Goal: Task Accomplishment & Management: Manage account settings

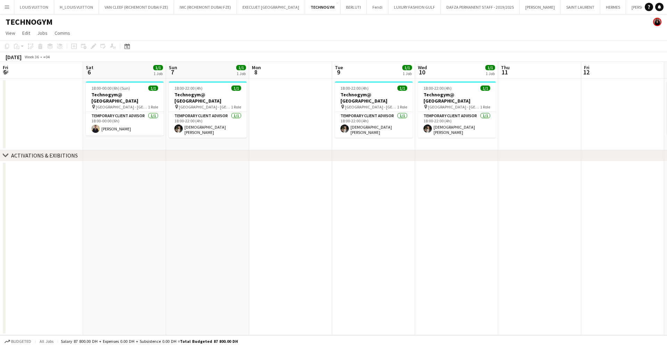
scroll to position [0, 165]
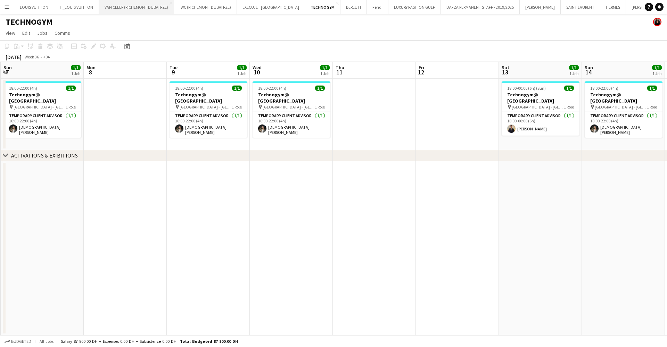
click at [128, 10] on button "VAN CLEEF (RICHEMONT DUBAI FZE) Close" at bounding box center [136, 7] width 75 height 14
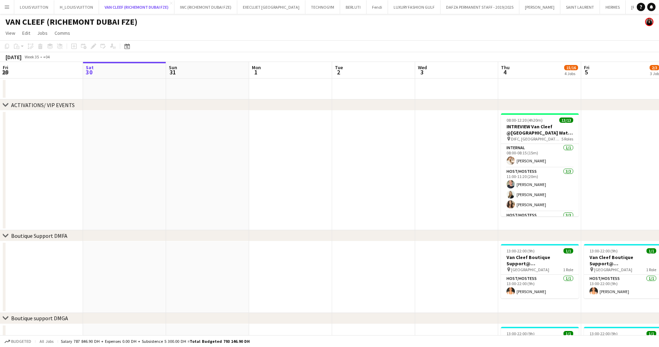
scroll to position [52, 0]
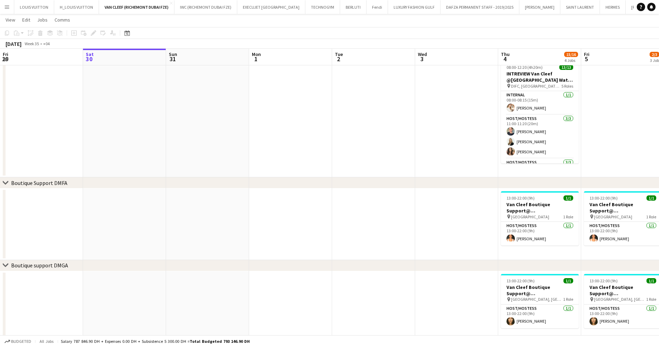
drag, startPoint x: 362, startPoint y: 202, endPoint x: 273, endPoint y: 222, distance: 91.1
click at [273, 222] on app-calendar-viewport "Wed 27 Thu 28 Fri 29 Sat 30 Sun 31 Mon 1 Tue 2 Wed 3 Thu 4 15/16 4 Jobs Fri 5 2…" at bounding box center [329, 232] width 659 height 514
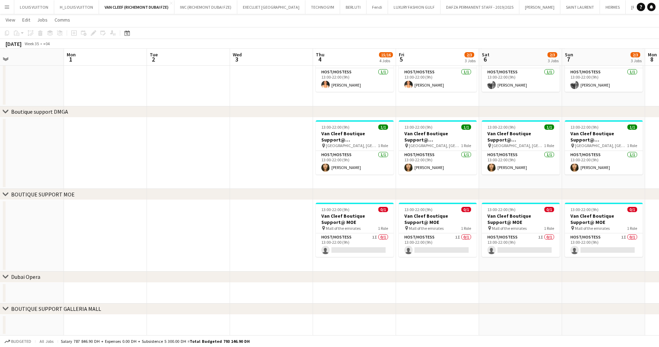
scroll to position [206, 0]
click at [335, 242] on app-card-role "Host/Hostess 1I 0/1 13:00-22:00 (9h) single-neutral-actions" at bounding box center [355, 245] width 78 height 24
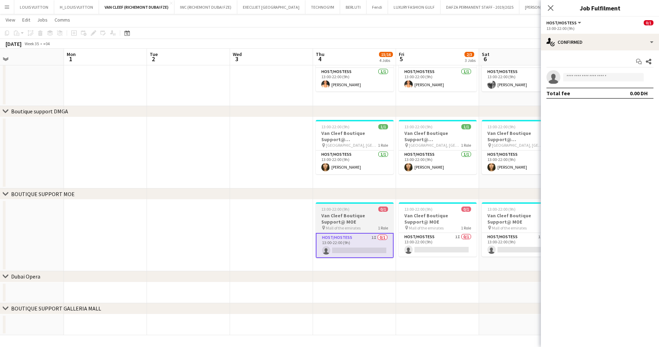
click at [326, 216] on h3 "Van Cleef Boutique Support@ MOE" at bounding box center [355, 218] width 78 height 13
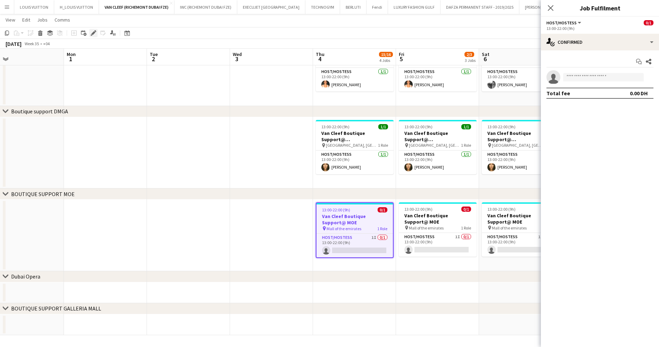
click at [95, 36] on div "Edit" at bounding box center [93, 33] width 8 height 8
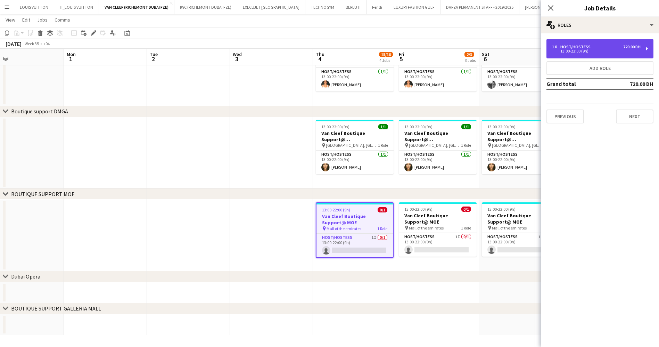
click at [571, 44] on div "Host/Hostess" at bounding box center [577, 46] width 33 height 5
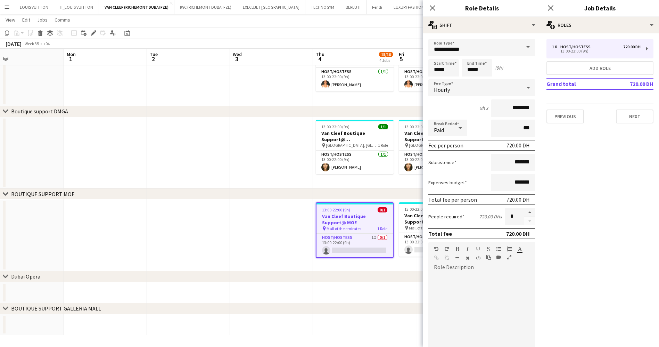
click at [376, 210] on div "13:00-22:00 (9h) 0/1" at bounding box center [355, 209] width 76 height 5
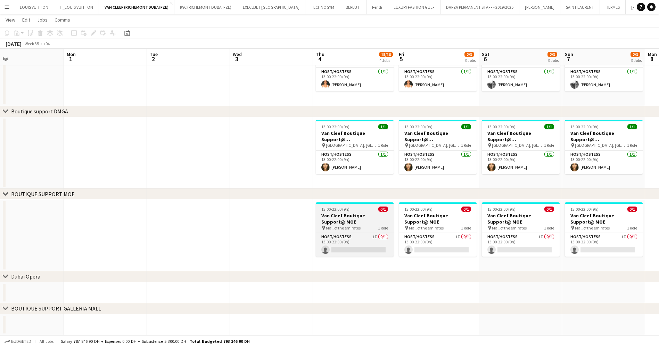
click at [376, 210] on div "13:00-22:00 (9h) 0/1" at bounding box center [355, 208] width 78 height 5
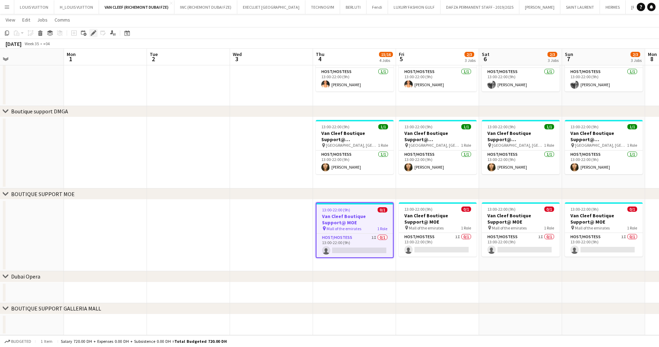
click at [95, 30] on icon "Edit" at bounding box center [94, 33] width 6 height 6
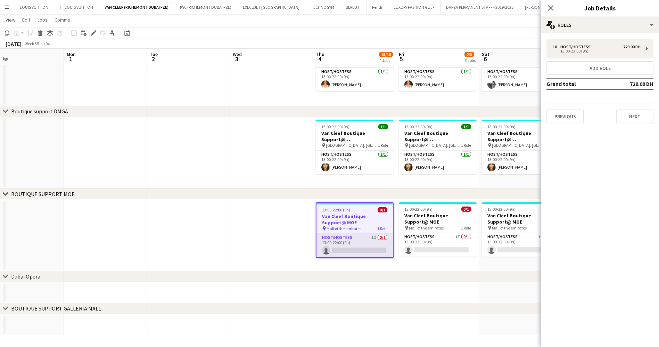
click at [382, 243] on app-card-role "Host/Hostess 1I 0/1 13:00-22:00 (9h) single-neutral-actions" at bounding box center [355, 246] width 76 height 24
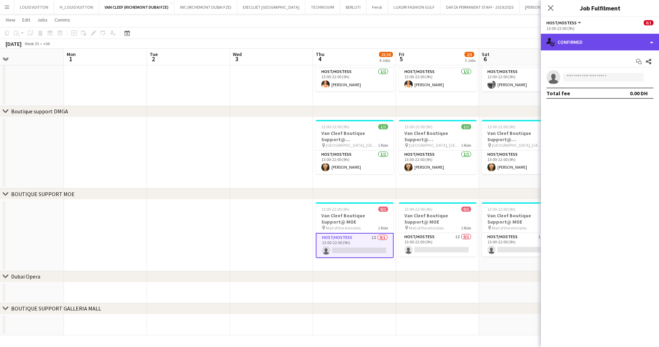
click at [596, 40] on div "single-neutral-actions-check-2 Confirmed" at bounding box center [600, 42] width 118 height 17
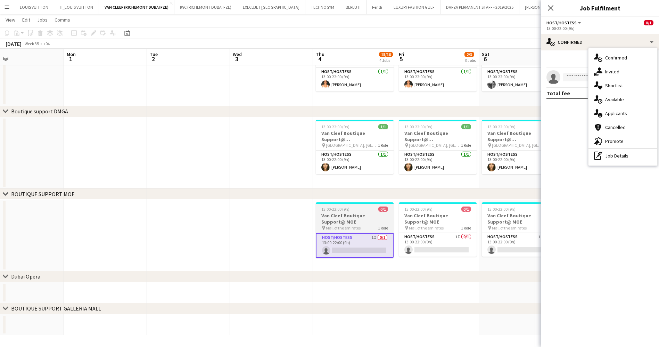
click at [368, 212] on app-job-card "13:00-22:00 (9h) 0/1 Van Cleef Boutique Support@ MOE pin Mall of the emirates 1…" at bounding box center [355, 230] width 78 height 56
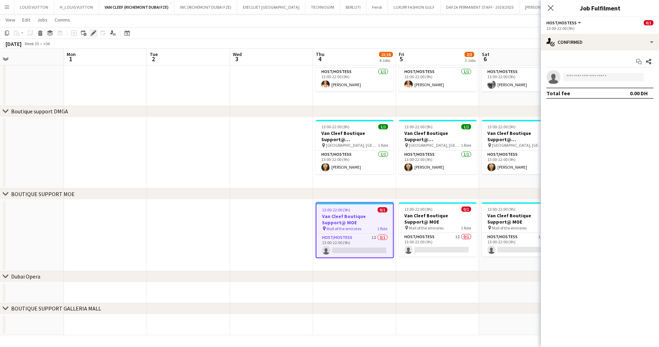
click at [93, 34] on icon at bounding box center [93, 33] width 4 height 4
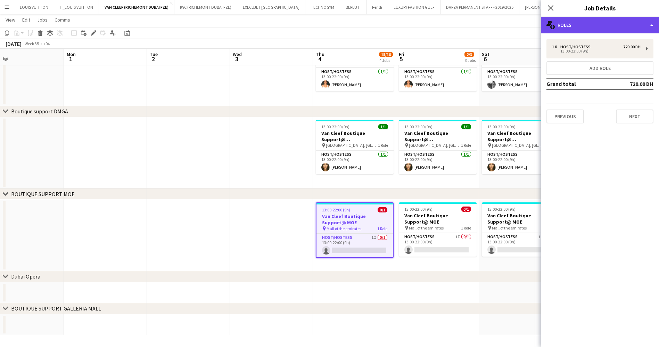
click at [561, 17] on div "multiple-users-add Roles" at bounding box center [600, 25] width 118 height 17
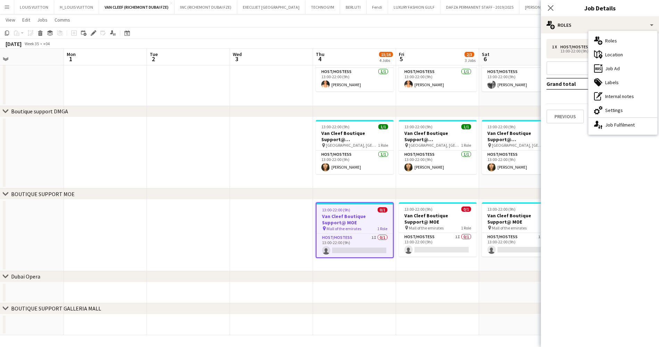
click at [614, 66] on div "ads-window Job Ad" at bounding box center [623, 69] width 69 height 14
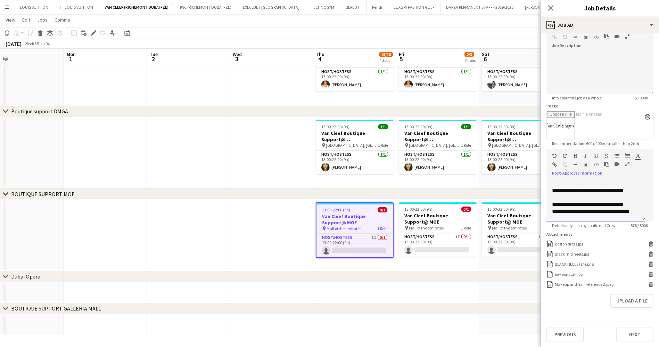
scroll to position [30, 0]
drag, startPoint x: 552, startPoint y: 204, endPoint x: 631, endPoint y: 212, distance: 80.3
click at [631, 212] on div "**********" at bounding box center [596, 201] width 99 height 42
copy div "**********"
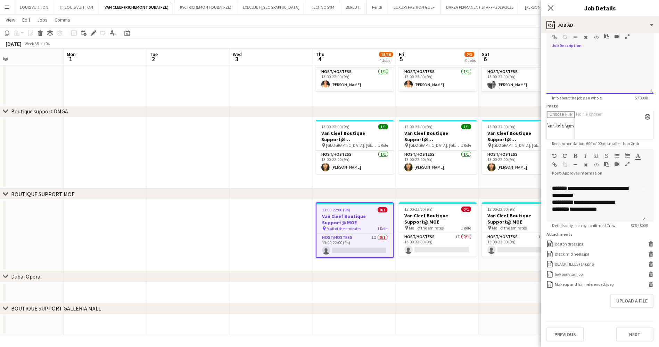
click at [568, 51] on div at bounding box center [600, 70] width 107 height 47
paste div
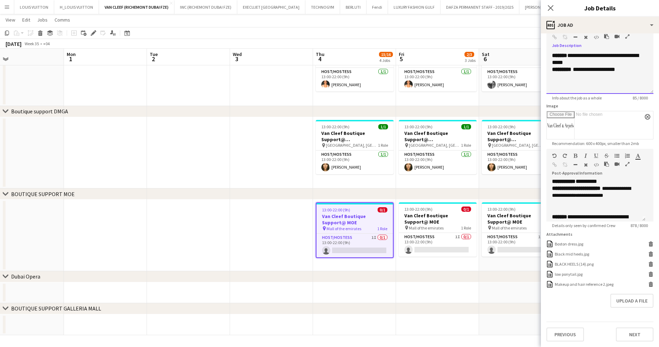
scroll to position [0, 0]
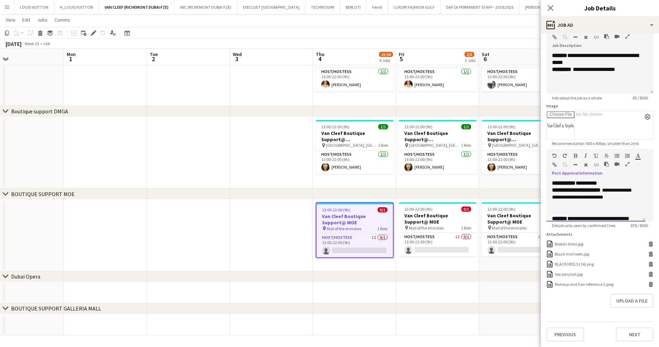
drag, startPoint x: 607, startPoint y: 198, endPoint x: 627, endPoint y: 207, distance: 21.6
click at [627, 201] on p "**********" at bounding box center [592, 194] width 80 height 15
drag, startPoint x: 611, startPoint y: 199, endPoint x: 553, endPoint y: 198, distance: 58.4
click at [553, 194] on p "**********" at bounding box center [592, 190] width 80 height 7
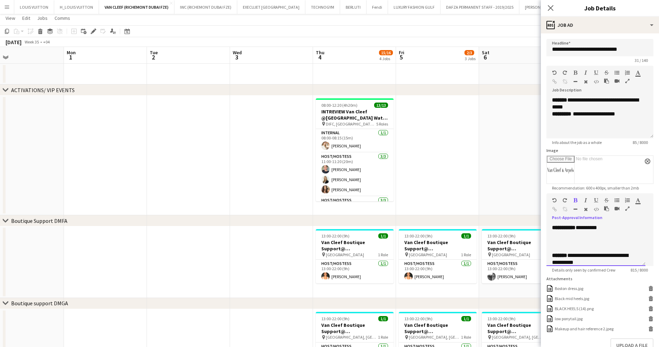
scroll to position [52, 0]
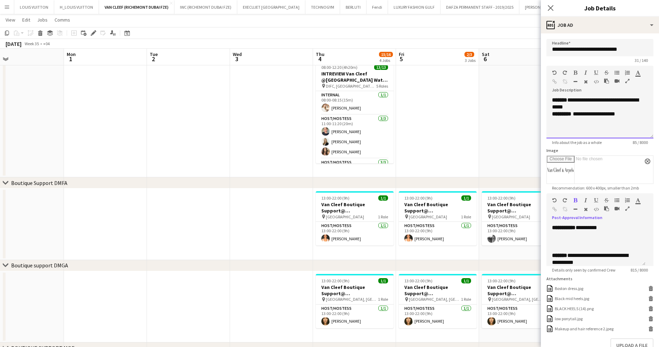
click at [587, 108] on p "**********" at bounding box center [596, 104] width 88 height 14
click at [506, 32] on app-toolbar "Copy Paste Paste Ctrl+V Paste with crew Ctrl+Shift+V Paste linked Job [GEOGRAPH…" at bounding box center [329, 33] width 659 height 12
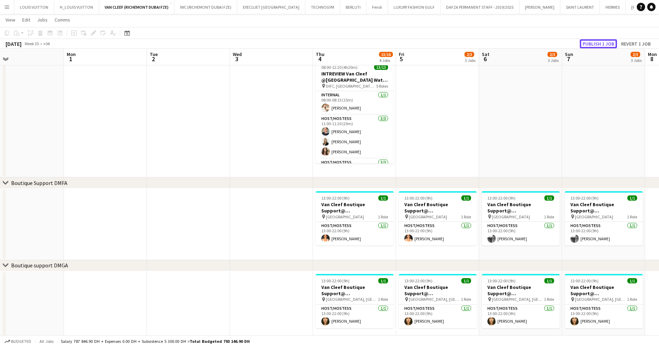
drag, startPoint x: 598, startPoint y: 40, endPoint x: 593, endPoint y: 42, distance: 5.4
click at [599, 40] on button "Publish 1 job" at bounding box center [598, 43] width 37 height 9
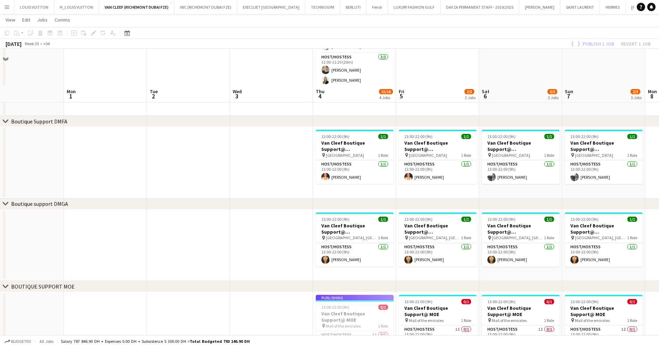
scroll to position [156, 0]
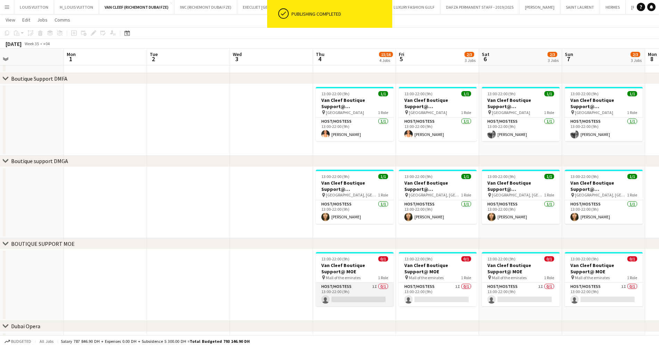
click at [370, 295] on app-card-role "Host/Hostess 1I 0/1 13:00-22:00 (9h) single-neutral-actions" at bounding box center [355, 295] width 78 height 24
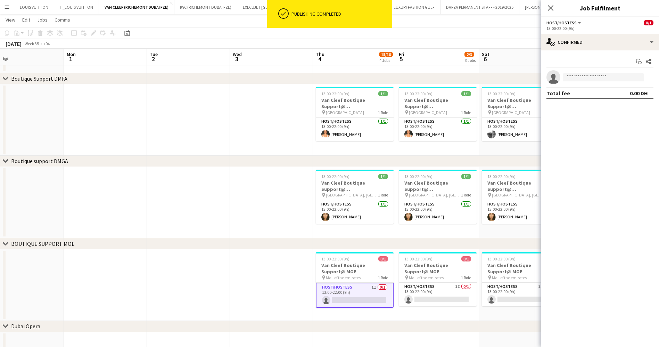
click at [351, 264] on h3 "Van Cleef Boutique Support@ MOE" at bounding box center [355, 268] width 78 height 13
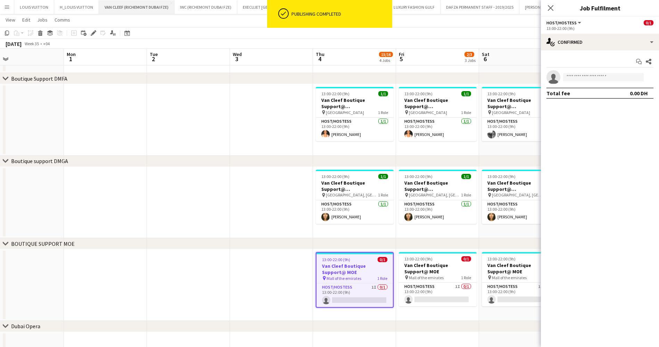
click at [94, 30] on icon "Edit" at bounding box center [94, 33] width 6 height 6
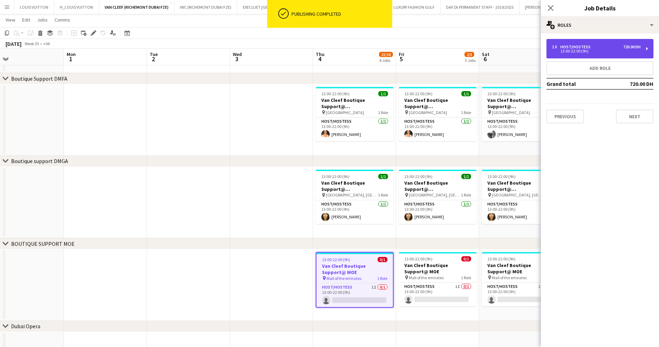
click at [567, 48] on div "1 x Host/Hostess 720.00 DH 13:00-22:00 (9h)" at bounding box center [596, 48] width 89 height 8
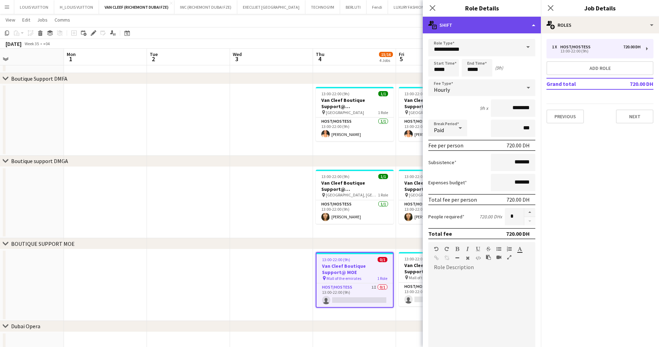
click at [500, 26] on div "multiple-actions-text Shift" at bounding box center [482, 25] width 118 height 17
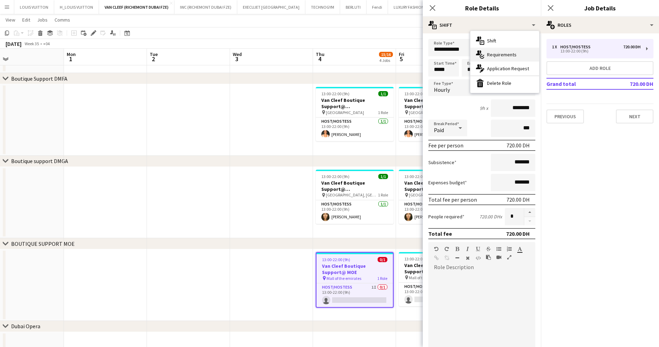
click at [501, 57] on div "multiple-actions-check-2 Requirements" at bounding box center [505, 55] width 69 height 14
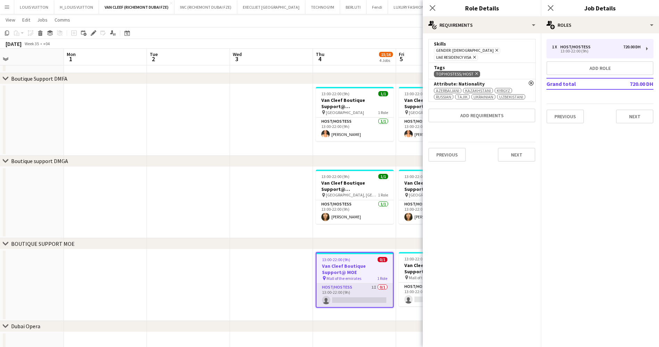
click at [372, 287] on app-card-role "Host/Hostess 1I 0/1 13:00-22:00 (9h) single-neutral-actions" at bounding box center [355, 295] width 76 height 24
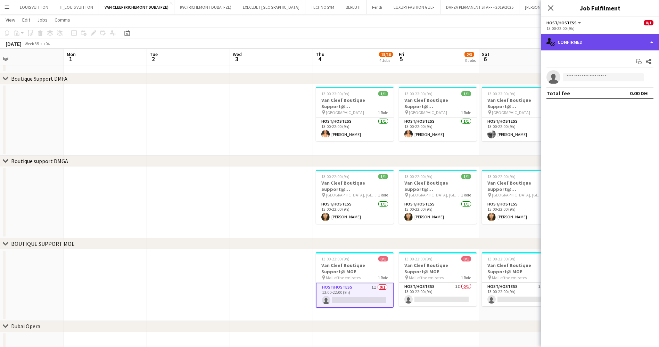
click at [577, 42] on div "single-neutral-actions-check-2 Confirmed" at bounding box center [600, 42] width 118 height 17
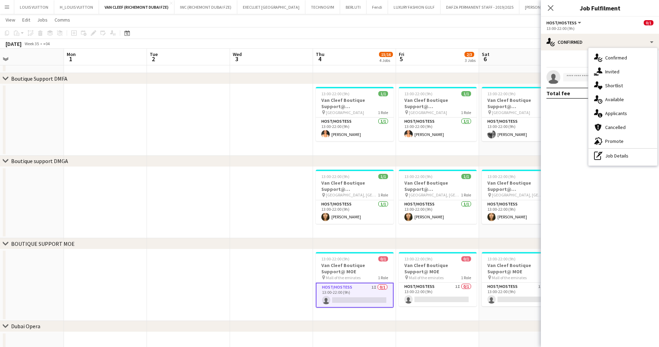
drag, startPoint x: 623, startPoint y: 143, endPoint x: 613, endPoint y: 138, distance: 11.8
click at [623, 143] on div "advertising-megaphone Promote" at bounding box center [623, 141] width 69 height 14
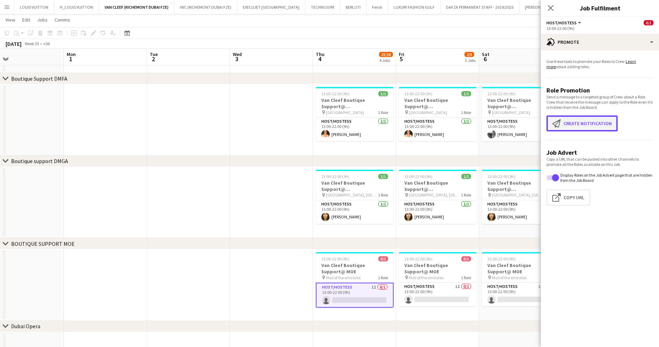
click at [575, 124] on button "Create notification Create notification" at bounding box center [582, 123] width 71 height 16
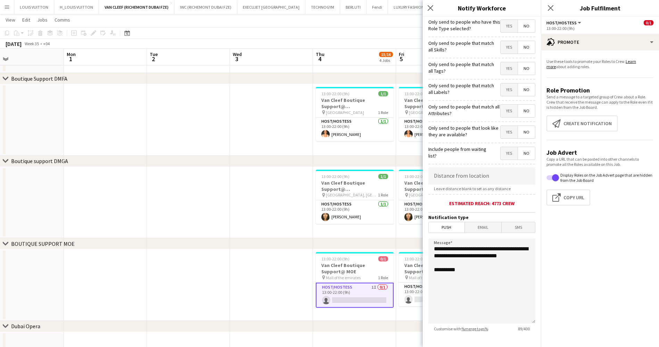
click at [501, 25] on span "Yes" at bounding box center [509, 26] width 17 height 13
click at [501, 45] on span "Yes" at bounding box center [509, 47] width 17 height 13
click at [501, 70] on span "Yes" at bounding box center [509, 68] width 17 height 13
click at [501, 88] on span "Yes" at bounding box center [509, 89] width 17 height 13
click at [501, 115] on span "Yes" at bounding box center [509, 111] width 17 height 13
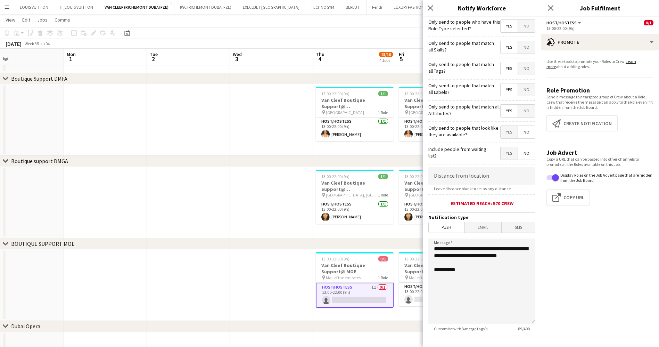
click at [503, 132] on span "Yes" at bounding box center [509, 132] width 17 height 13
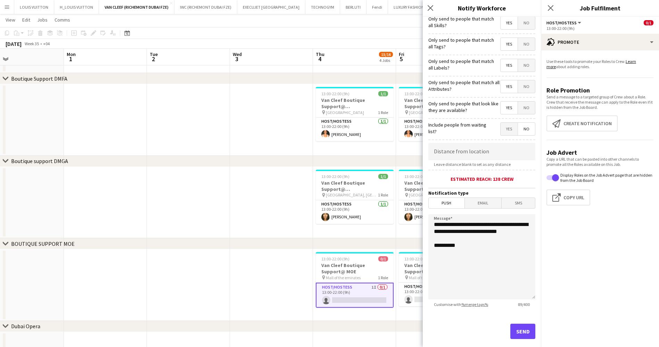
scroll to position [36, 0]
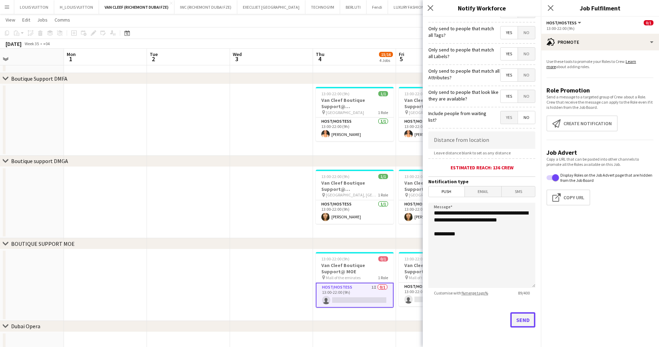
click at [513, 320] on button "Send" at bounding box center [523, 319] width 25 height 15
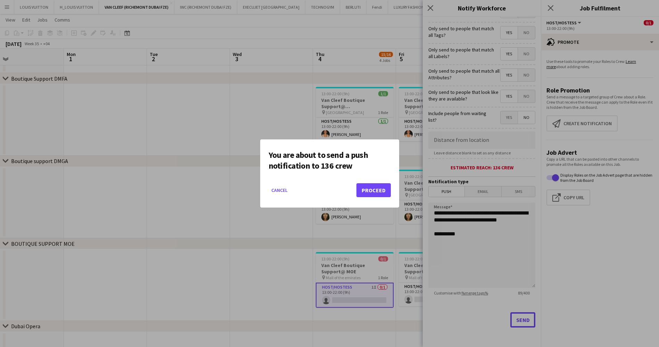
scroll to position [0, 0]
click at [374, 193] on button "Proceed" at bounding box center [374, 190] width 34 height 14
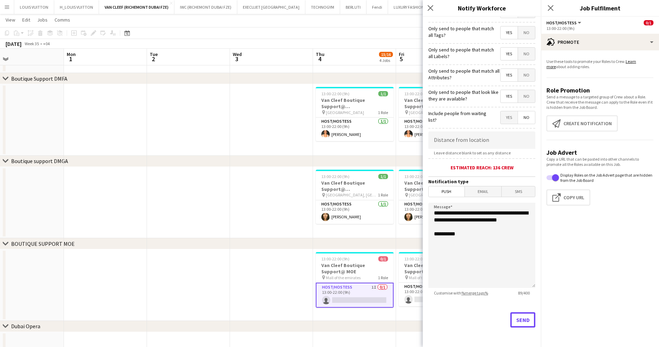
scroll to position [156, 0]
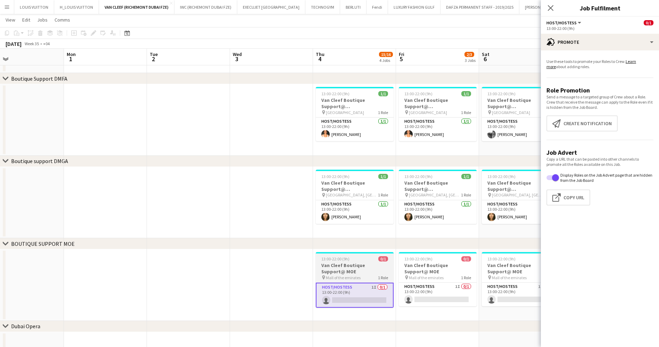
click at [333, 267] on h3 "Van Cleef Boutique Support@ MOE" at bounding box center [355, 268] width 78 height 13
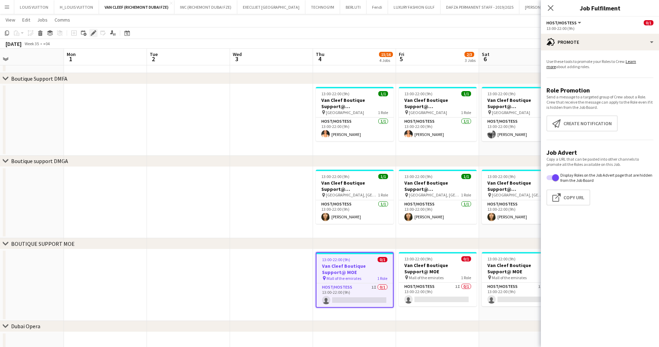
click at [92, 34] on icon at bounding box center [93, 33] width 4 height 4
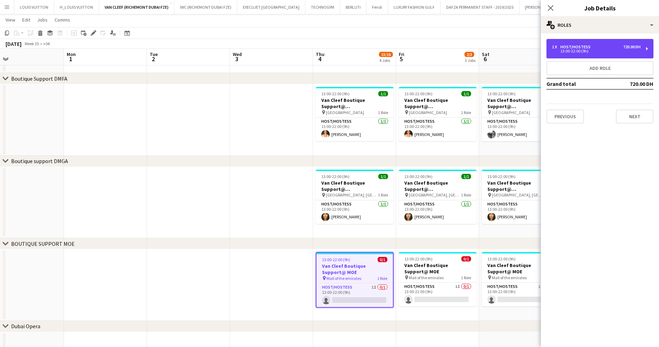
click at [573, 42] on div "1 x Host/Hostess 720.00 DH 13:00-22:00 (9h)" at bounding box center [600, 48] width 107 height 19
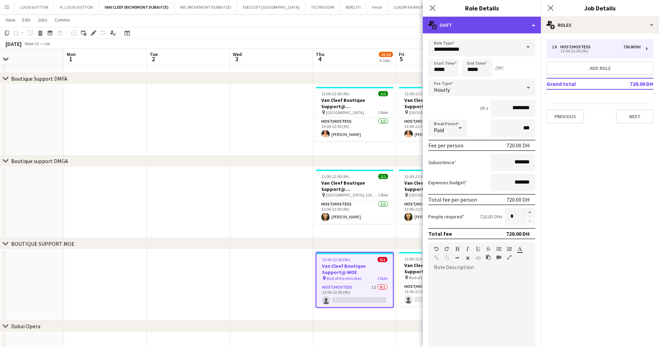
click at [466, 24] on div "multiple-actions-text Shift" at bounding box center [482, 25] width 118 height 17
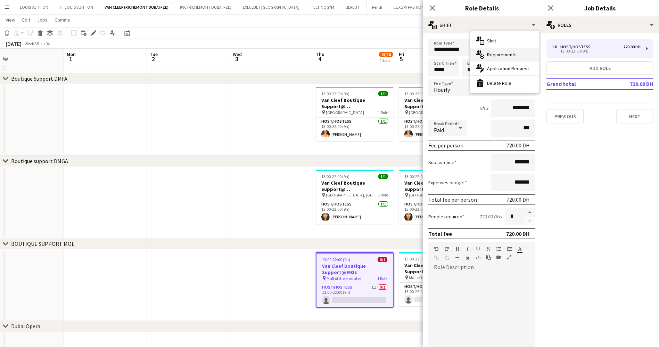
click at [500, 56] on div "multiple-actions-check-2 Requirements" at bounding box center [505, 55] width 69 height 14
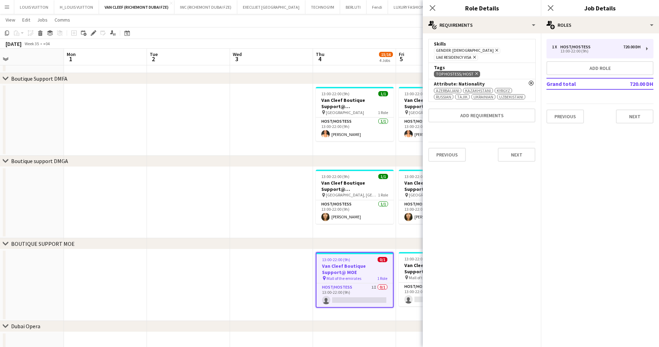
click at [529, 81] on icon "Remove" at bounding box center [531, 83] width 5 height 5
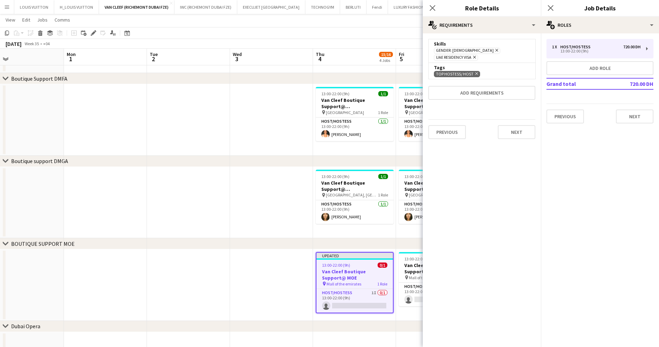
click at [378, 27] on app-toolbar "Copy Paste Paste Ctrl+V Paste with crew Ctrl+Shift+V Paste linked Job [GEOGRAPH…" at bounding box center [329, 33] width 659 height 12
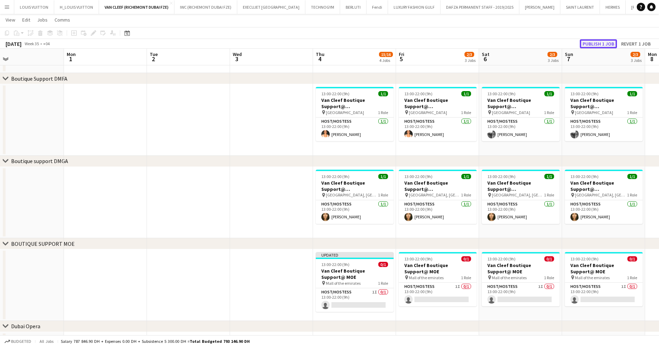
click at [605, 43] on button "Publish 1 job" at bounding box center [598, 43] width 37 height 9
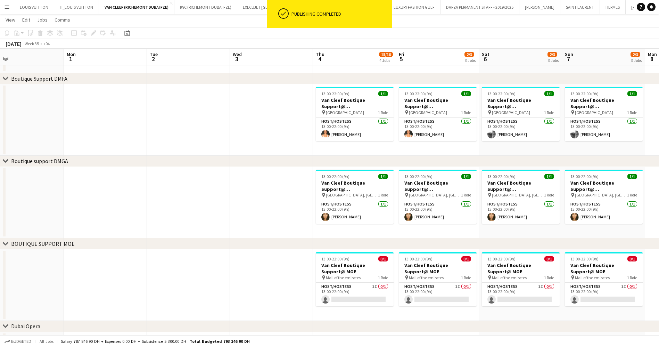
click at [361, 298] on app-card-role "Host/Hostess 1I 0/1 13:00-22:00 (9h) single-neutral-actions" at bounding box center [355, 295] width 78 height 24
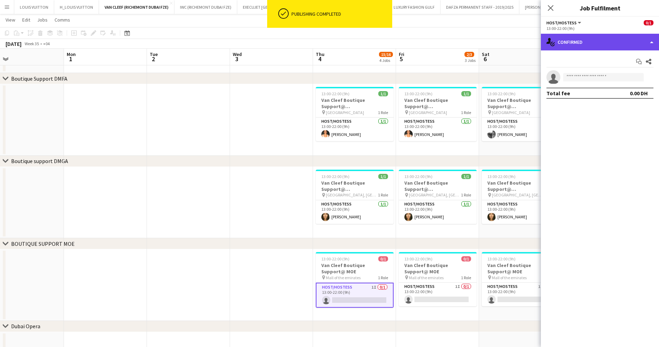
click at [566, 44] on div "single-neutral-actions-check-2 Confirmed" at bounding box center [600, 42] width 118 height 17
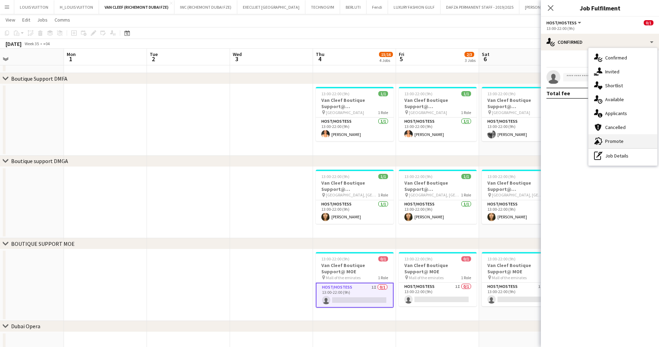
click at [609, 138] on div "advertising-megaphone Promote" at bounding box center [623, 141] width 69 height 14
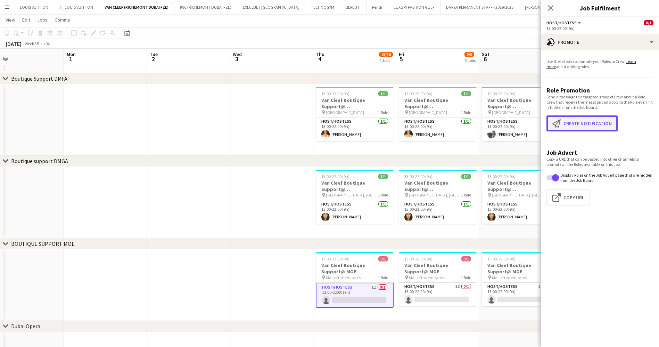
click at [593, 122] on button "Create notification Create notification" at bounding box center [582, 123] width 71 height 16
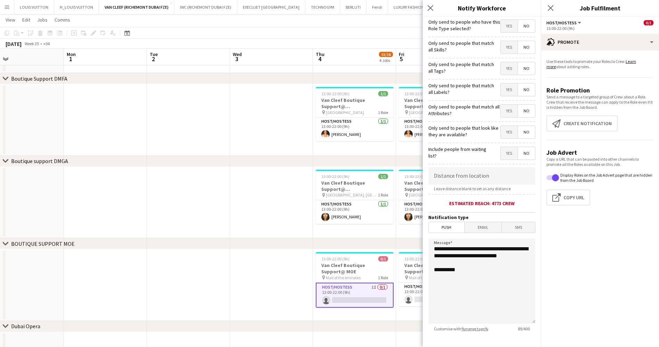
click at [501, 27] on span "Yes" at bounding box center [509, 26] width 17 height 13
click at [501, 49] on span "Yes" at bounding box center [509, 47] width 17 height 13
click at [502, 70] on span "Yes" at bounding box center [509, 68] width 17 height 13
click at [501, 89] on span "Yes" at bounding box center [509, 89] width 17 height 13
click at [501, 111] on span "Yes" at bounding box center [509, 111] width 17 height 13
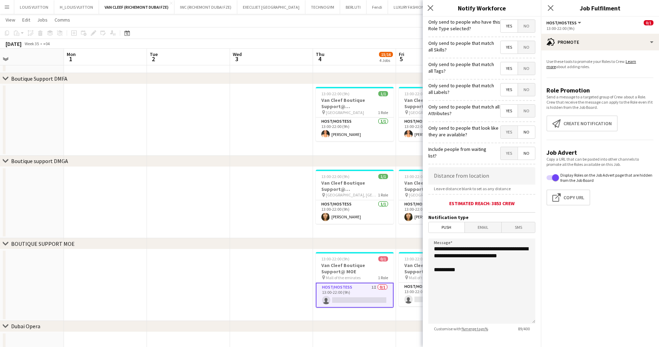
click at [501, 131] on span "Yes" at bounding box center [509, 132] width 17 height 13
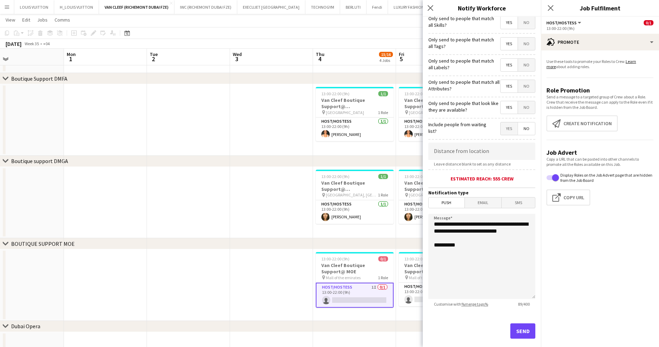
scroll to position [36, 0]
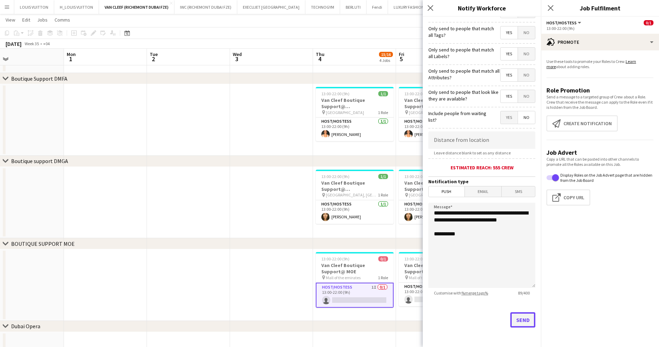
click at [525, 320] on button "Send" at bounding box center [523, 319] width 25 height 15
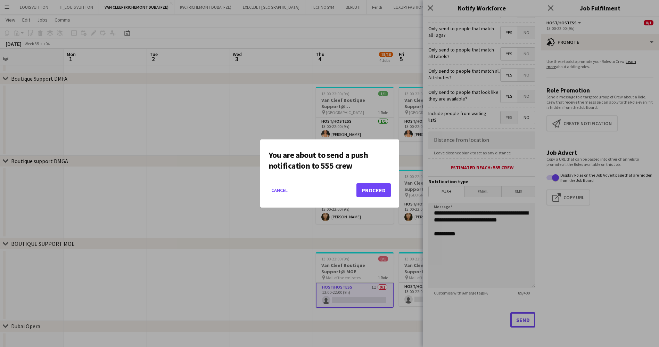
scroll to position [0, 0]
click at [373, 190] on button "Proceed" at bounding box center [374, 190] width 34 height 14
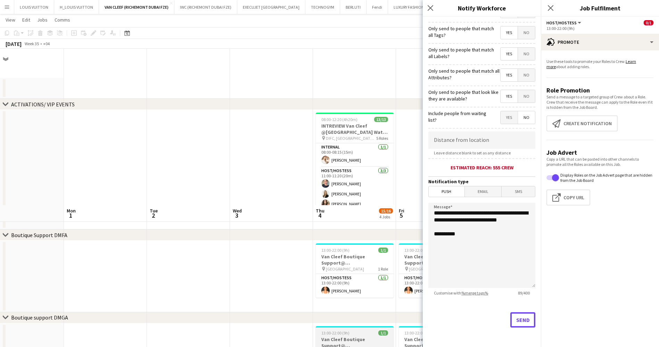
scroll to position [156, 0]
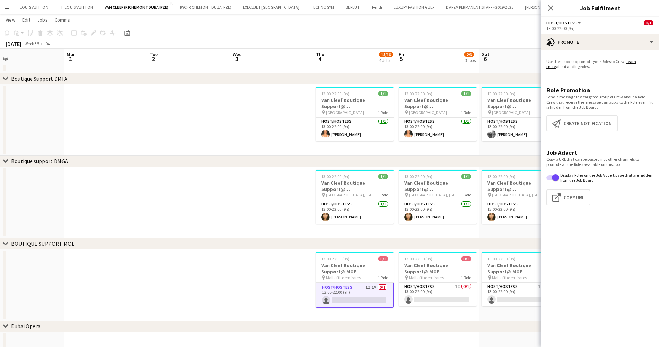
click at [365, 297] on app-card-role "Host/Hostess 1I 1A 0/1 13:00-22:00 (9h) single-neutral-actions" at bounding box center [355, 295] width 78 height 25
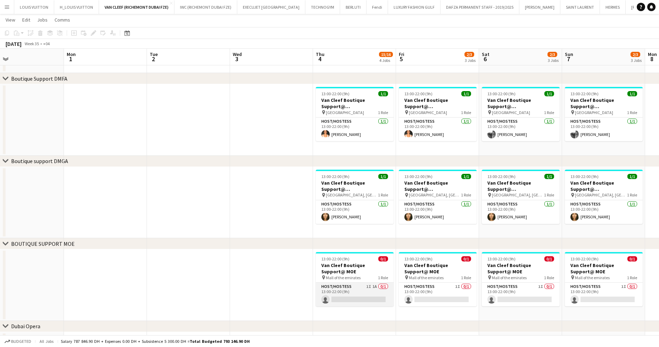
click at [365, 297] on app-card-role "Host/Hostess 1I 1A 0/1 13:00-22:00 (9h) single-neutral-actions" at bounding box center [355, 295] width 78 height 24
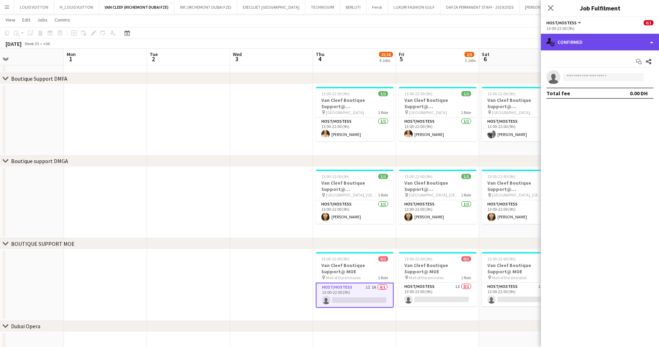
click at [606, 46] on div "single-neutral-actions-check-2 Confirmed" at bounding box center [600, 42] width 118 height 17
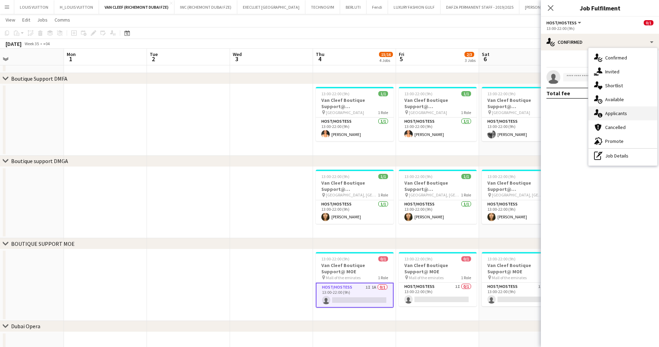
click at [618, 112] on div "single-neutral-actions-information Applicants" at bounding box center [623, 113] width 69 height 14
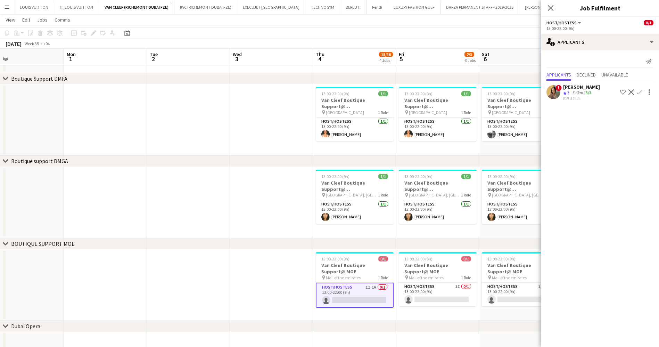
click at [573, 86] on div "[PERSON_NAME]" at bounding box center [581, 87] width 37 height 6
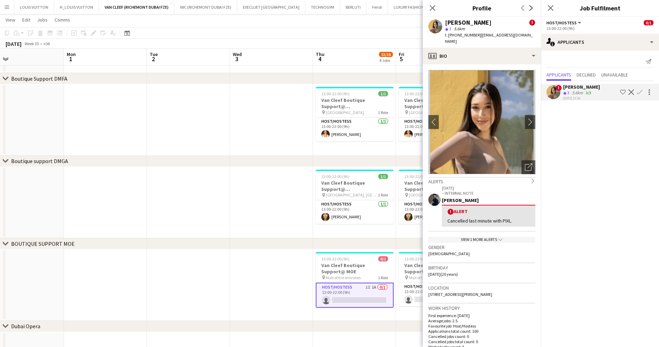
click at [323, 23] on app-page-menu "View Day view expanded Day view collapsed Month view Date picker Jump to [DATE]…" at bounding box center [329, 20] width 659 height 13
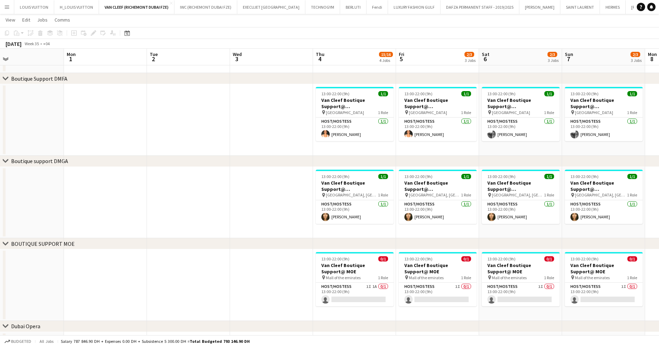
click at [5, 6] on app-icon "Menu" at bounding box center [7, 7] width 6 height 6
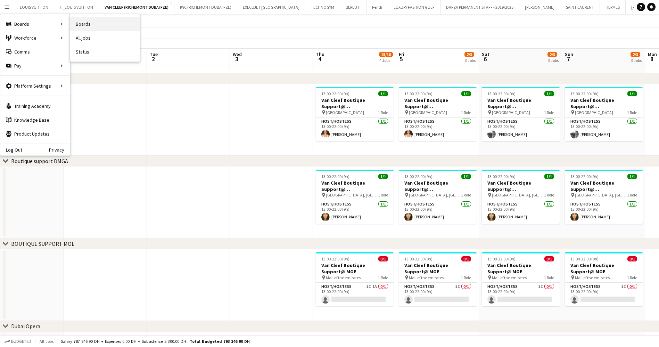
click at [96, 21] on link "Boards" at bounding box center [105, 24] width 70 height 14
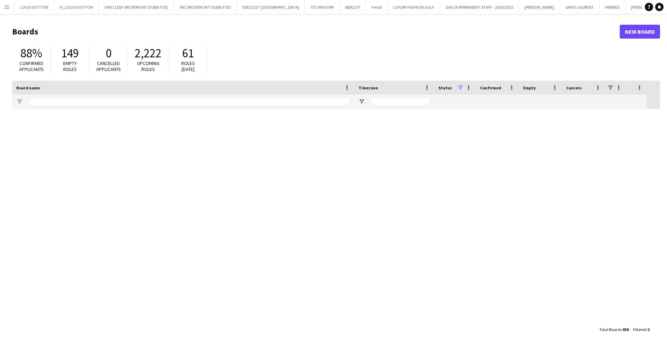
type input "****"
drag, startPoint x: 48, startPoint y: 98, endPoint x: 19, endPoint y: 101, distance: 28.3
click at [19, 101] on div "****" at bounding box center [183, 102] width 342 height 14
type input "*****"
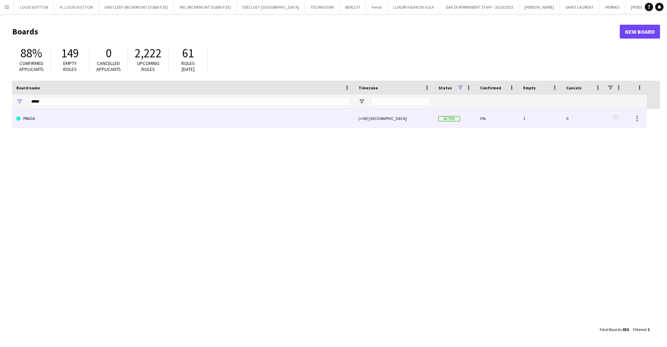
click at [42, 118] on link "PRADA" at bounding box center [183, 118] width 334 height 19
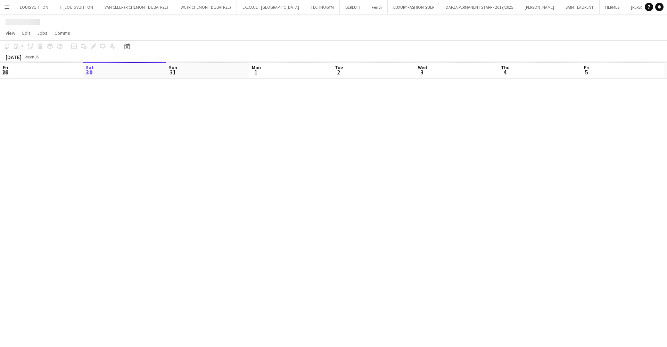
scroll to position [0, 109]
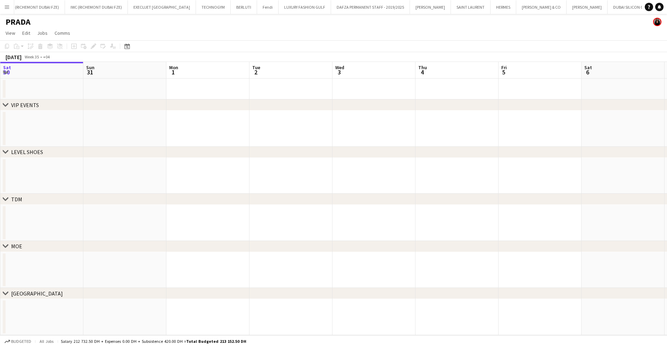
drag, startPoint x: 449, startPoint y: 173, endPoint x: 279, endPoint y: 177, distance: 170.4
click at [279, 177] on app-calendar-viewport "Wed 27 Thu 28 Fri 29 Sat 30 Sun 31 Mon 1 Tue 2 Wed 3 Thu 4 Fri 5 Sat 6 Sun 7 Mo…" at bounding box center [333, 198] width 667 height 273
drag, startPoint x: 363, startPoint y: 180, endPoint x: 356, endPoint y: 182, distance: 6.9
click at [293, 181] on app-calendar-viewport "Sat 30 Sun 31 Mon 1 Tue 2 Wed 3 Thu 4 Fri 5 Sat 6 Sun 7 Mon 8 Tue 9 Wed 10 Thu …" at bounding box center [333, 198] width 667 height 273
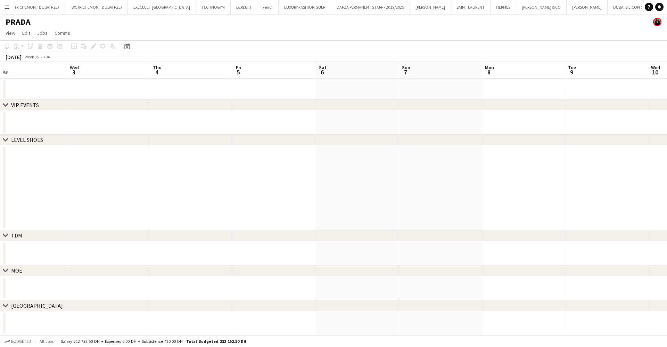
drag, startPoint x: 406, startPoint y: 183, endPoint x: 266, endPoint y: 187, distance: 140.8
click at [248, 184] on app-calendar-viewport "Sat 30 Sun 31 Mon 1 Tue 2 Wed 3 Thu 4 Fri 5 Sat 6 Sun 7 Mon 8 Tue 9 Wed 10 Thu …" at bounding box center [333, 198] width 667 height 273
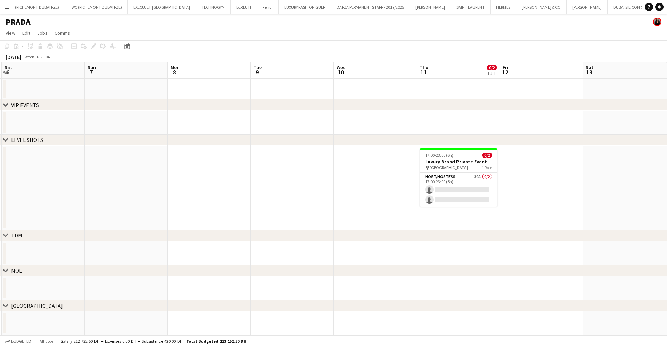
drag, startPoint x: 414, startPoint y: 186, endPoint x: 228, endPoint y: 189, distance: 186.3
click at [235, 188] on app-calendar-viewport "Wed 3 Thu 4 Fri 5 Sat 6 Sun 7 Mon 8 Tue 9 Wed 10 Thu 11 0/2 1 Job Fri 12 Sat 13…" at bounding box center [333, 198] width 667 height 273
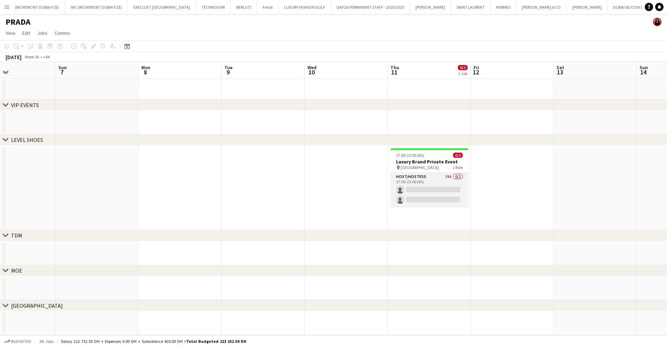
click at [450, 181] on app-card-role "Host/Hostess 39A 0/2 17:00-23:00 (6h) single-neutral-actions single-neutral-act…" at bounding box center [430, 190] width 78 height 34
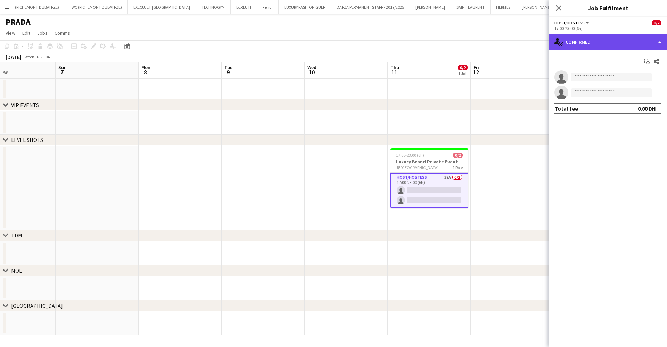
click at [616, 35] on div "single-neutral-actions-check-2 Confirmed" at bounding box center [608, 42] width 118 height 17
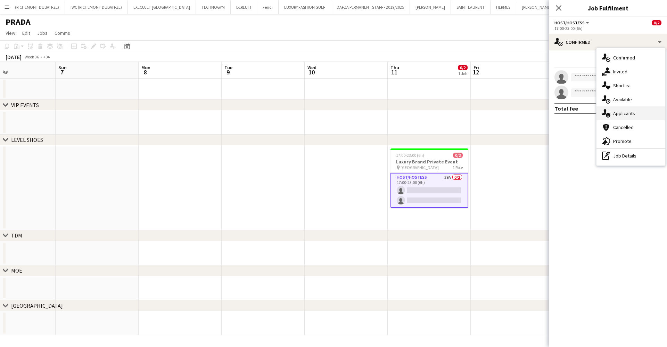
click at [625, 116] on div "single-neutral-actions-information Applicants" at bounding box center [631, 113] width 69 height 14
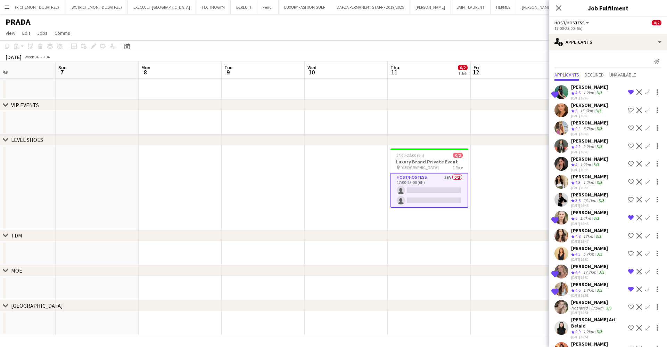
click at [627, 88] on button "Remove crew from shortlist" at bounding box center [631, 92] width 8 height 8
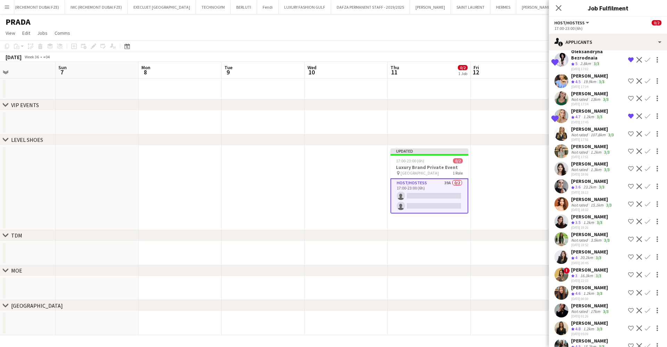
scroll to position [449, 0]
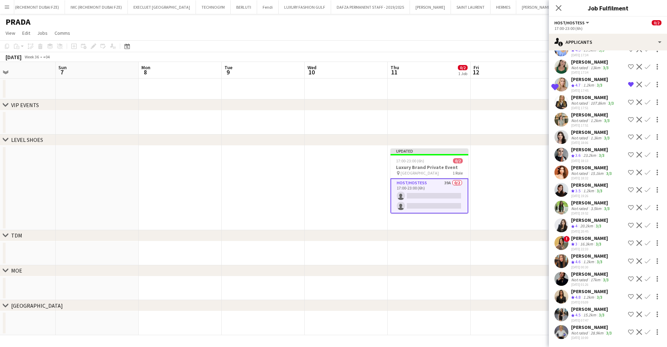
click at [591, 292] on div "[PERSON_NAME]" at bounding box center [589, 291] width 37 height 6
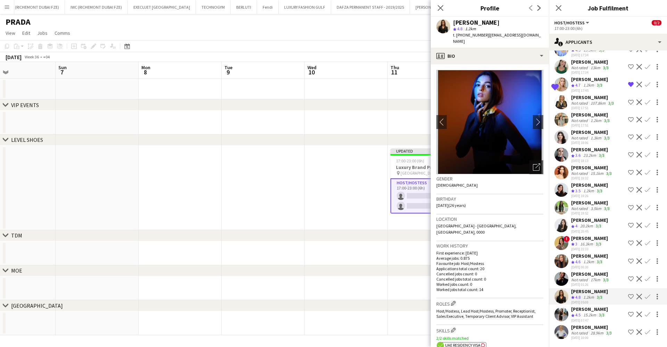
click at [628, 295] on app-icon "Shortlist crew" at bounding box center [631, 297] width 6 height 6
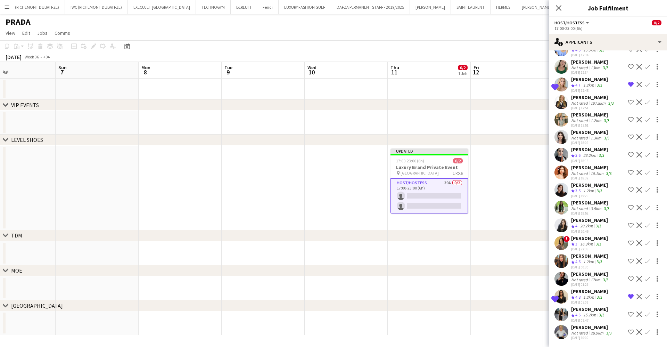
click at [597, 258] on div "[PERSON_NAME]" at bounding box center [589, 256] width 37 height 6
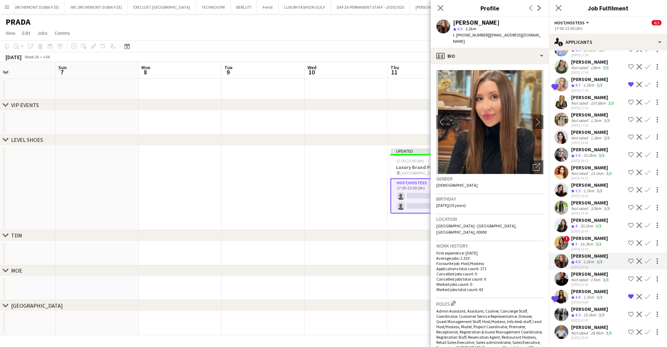
click at [410, 42] on app-toolbar "Copy Paste Paste Ctrl+V Paste with crew Ctrl+Shift+V Paste linked Job [GEOGRAPH…" at bounding box center [333, 46] width 667 height 12
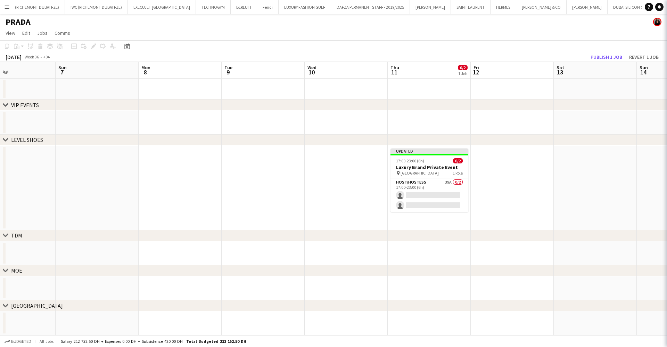
scroll to position [0, 0]
click at [605, 59] on button "Publish 1 job" at bounding box center [606, 56] width 37 height 9
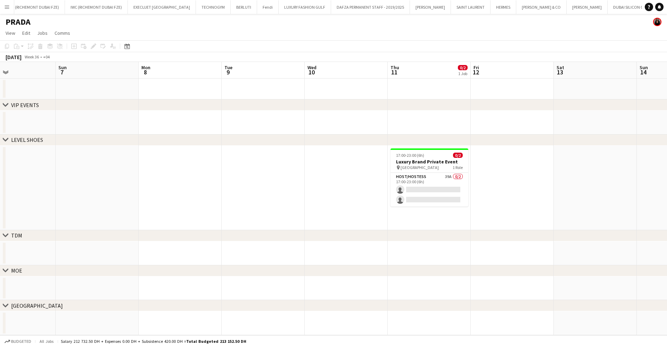
click at [452, 137] on div "chevron-right LEVEL SHOES" at bounding box center [333, 139] width 667 height 11
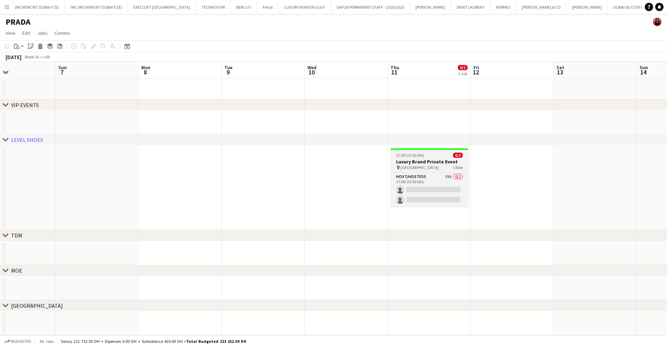
click at [442, 153] on div "17:00-23:00 (6h) 0/2" at bounding box center [430, 155] width 78 height 5
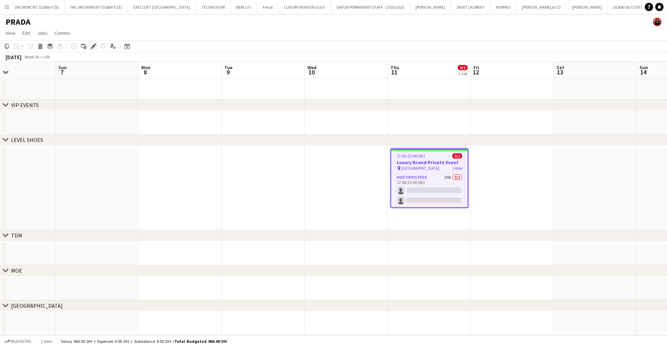
click at [93, 49] on icon "Edit" at bounding box center [94, 46] width 6 height 6
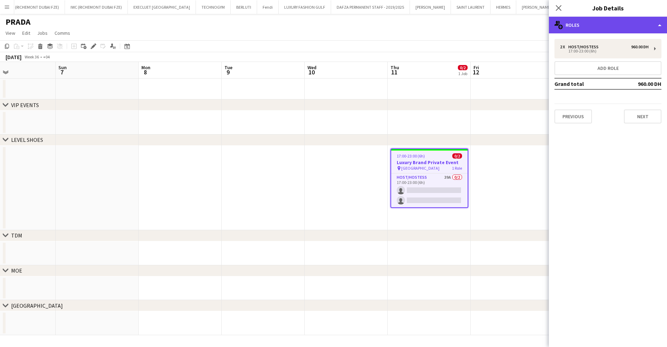
click at [630, 23] on div "multiple-users-add Roles" at bounding box center [608, 25] width 118 height 17
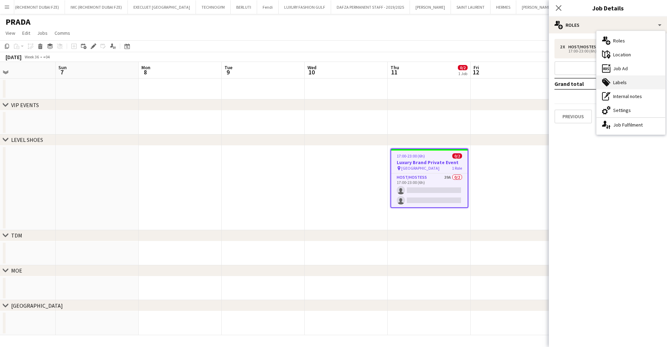
click at [640, 83] on div "tags-double Labels" at bounding box center [631, 82] width 69 height 14
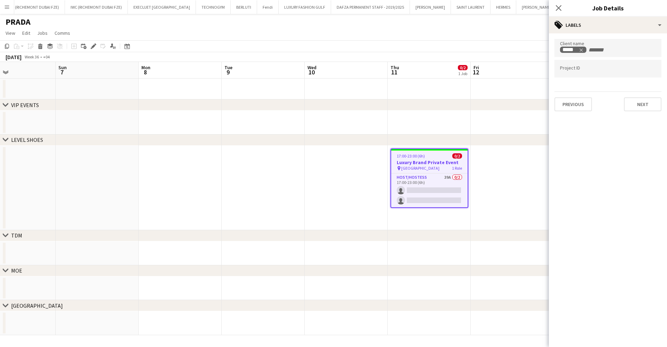
click at [607, 73] on div at bounding box center [608, 69] width 107 height 18
paste input "**********"
type input "**********"
click at [518, 44] on app-toolbar "Copy Paste Paste Ctrl+V Paste with crew Ctrl+Shift+V Paste linked Job [GEOGRAPH…" at bounding box center [333, 46] width 667 height 12
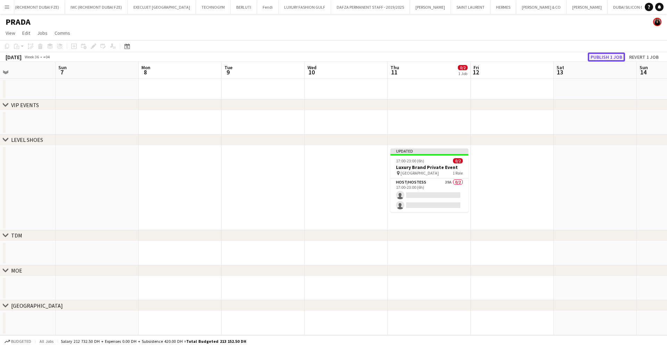
click at [599, 59] on button "Publish 1 job" at bounding box center [606, 56] width 37 height 9
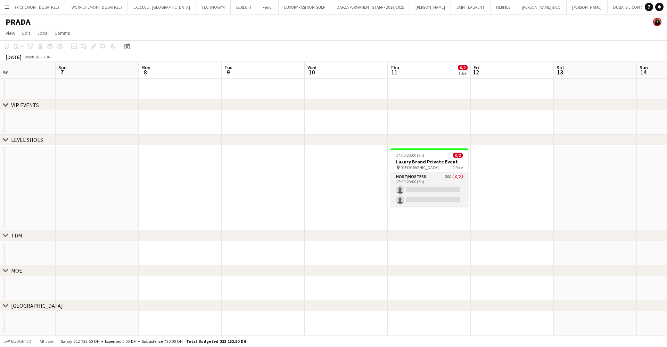
click at [431, 187] on app-card-role "Host/Hostess 39A 0/2 17:00-23:00 (6h) single-neutral-actions single-neutral-act…" at bounding box center [430, 190] width 78 height 34
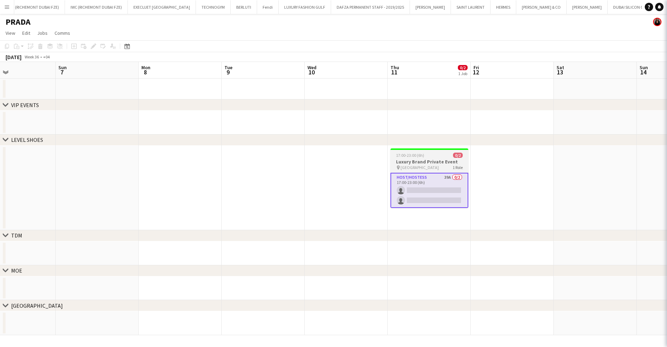
click at [422, 156] on span "17:00-23:00 (6h)" at bounding box center [410, 155] width 28 height 5
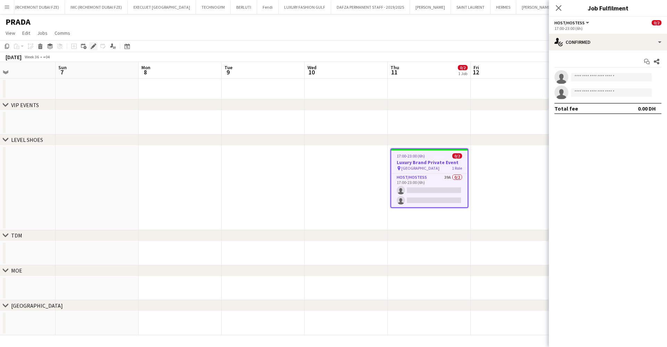
click at [92, 46] on icon "Edit" at bounding box center [94, 46] width 6 height 6
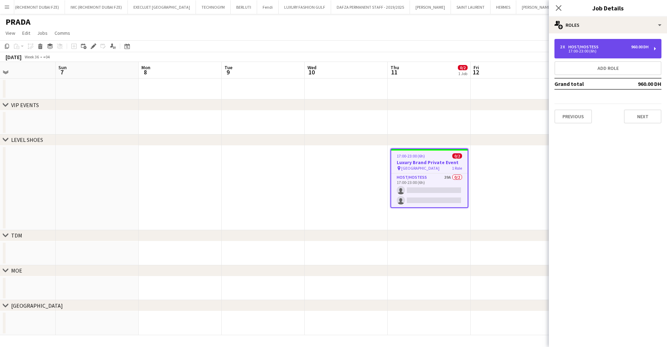
click at [613, 44] on div "2 x Host/Hostess 960.00 DH 17:00-23:00 (6h)" at bounding box center [608, 48] width 107 height 19
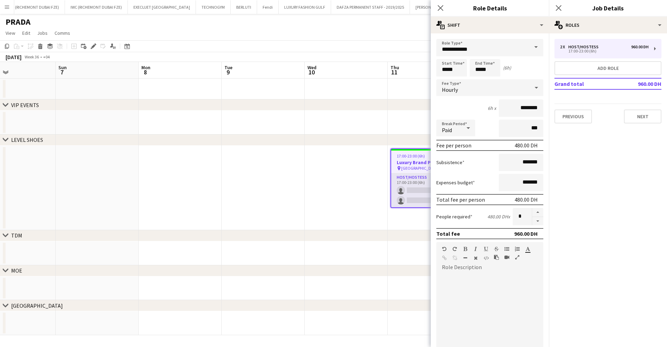
click at [405, 195] on app-card-role "Host/Hostess 39A 0/2 17:00-23:00 (6h) single-neutral-actions single-neutral-act…" at bounding box center [429, 190] width 76 height 34
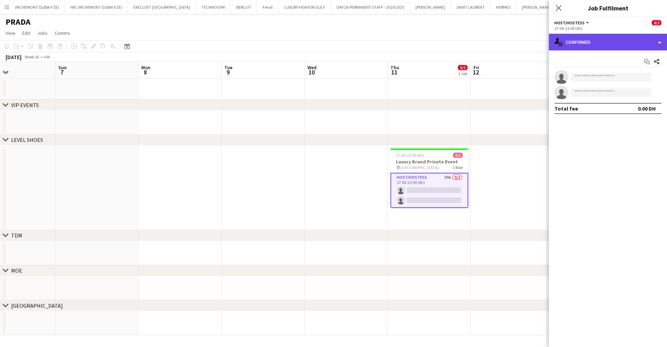
click at [607, 37] on div "single-neutral-actions-check-2 Confirmed" at bounding box center [608, 42] width 118 height 17
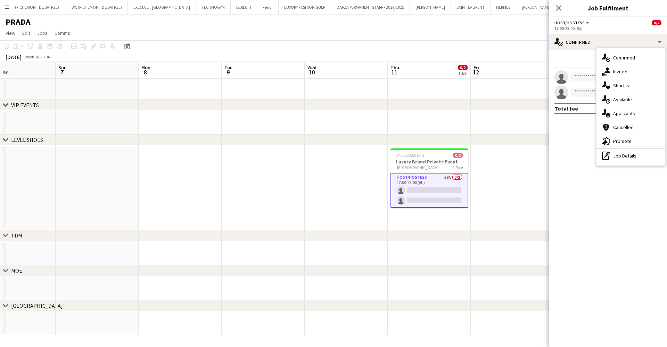
click at [635, 82] on div "single-neutral-actions-heart Shortlist" at bounding box center [631, 86] width 69 height 14
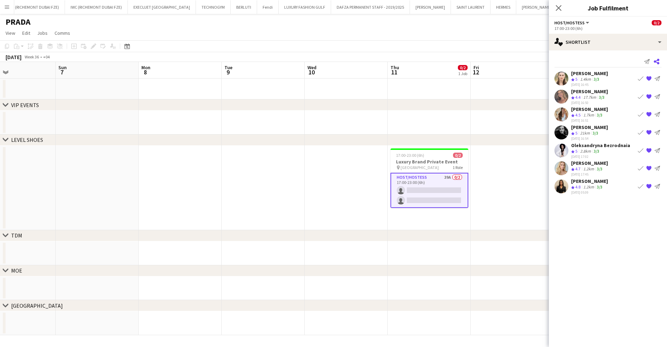
click at [658, 60] on icon at bounding box center [657, 62] width 6 height 6
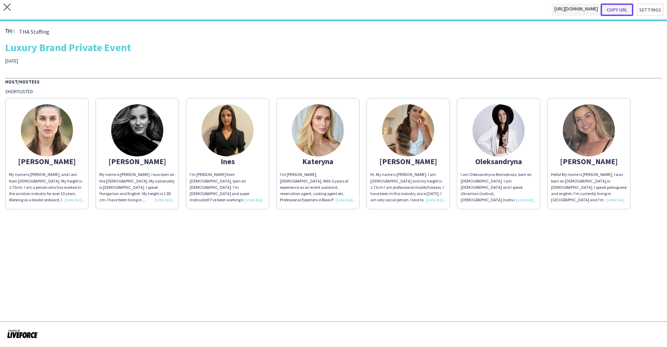
click at [619, 7] on button "Copy url" at bounding box center [617, 9] width 33 height 13
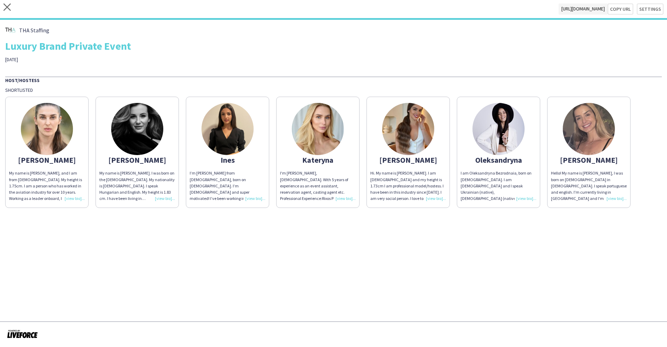
click at [165, 197] on div "My name is [PERSON_NAME]. I was born on the [DEMOGRAPHIC_DATA]. My nationality …" at bounding box center [137, 186] width 76 height 32
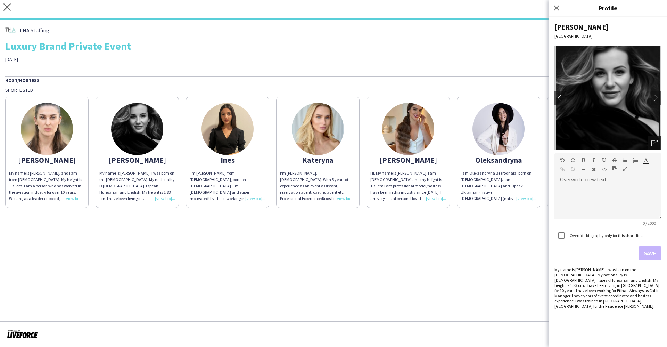
click at [655, 146] on div "Open photos pop-in" at bounding box center [655, 143] width 14 height 14
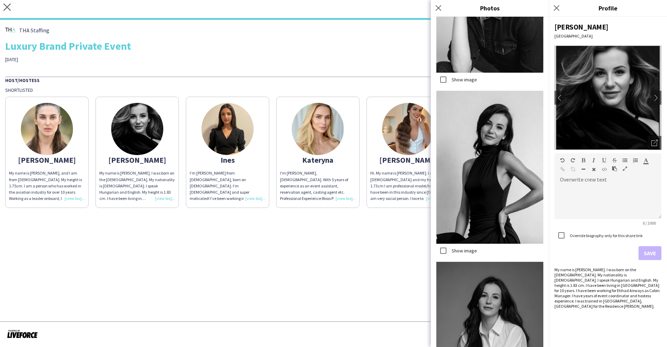
scroll to position [2711, 0]
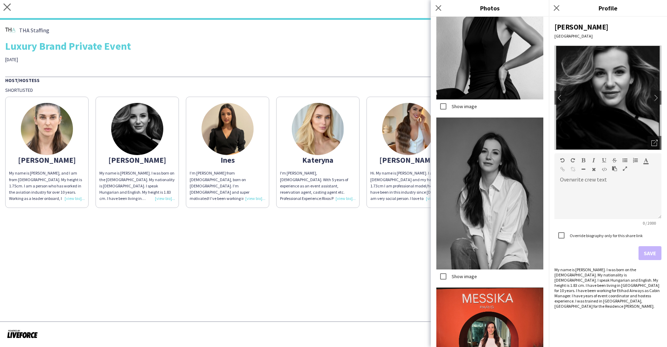
scroll to position [2895, 0]
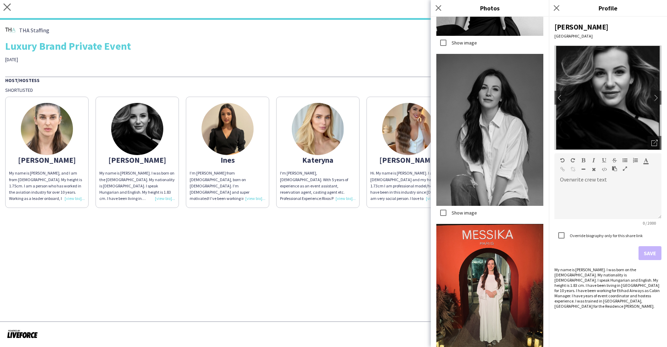
click at [239, 53] on div "THA Staffing Luxury Brand Private Event [DATE]" at bounding box center [333, 44] width 657 height 38
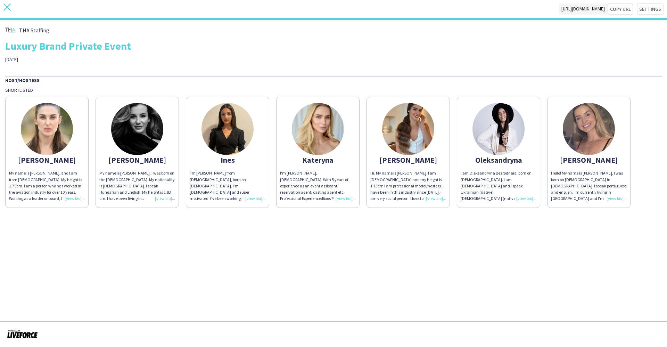
click at [7, 8] on icon "close" at bounding box center [6, 6] width 7 height 7
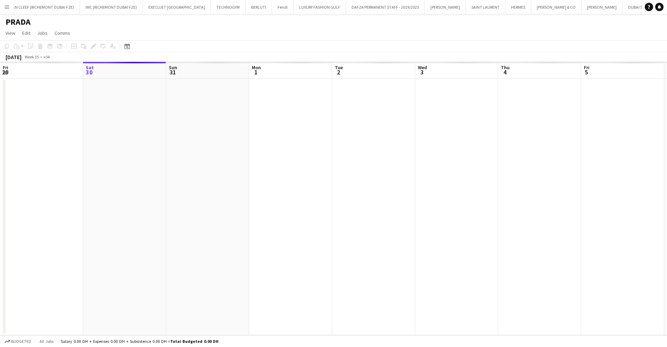
scroll to position [0, 101]
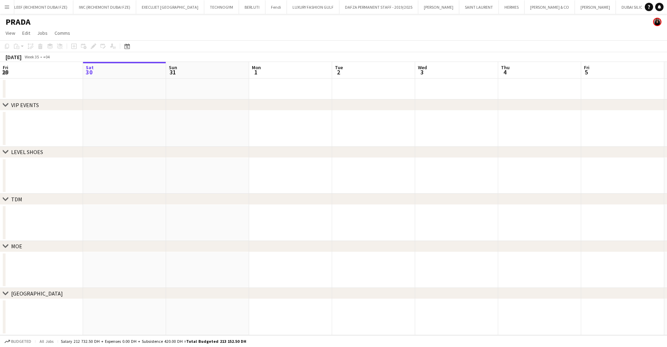
click at [0, 8] on button "Menu" at bounding box center [7, 7] width 14 height 14
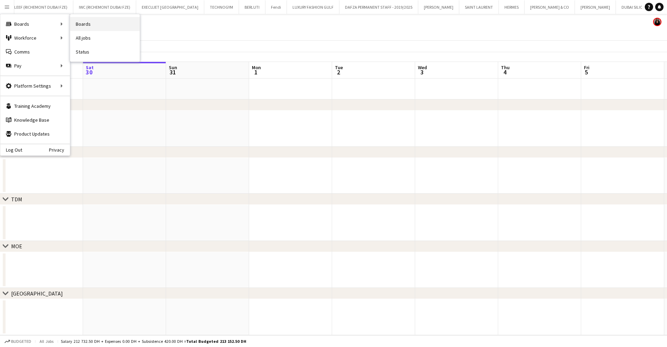
click at [91, 23] on link "Boards" at bounding box center [105, 24] width 70 height 14
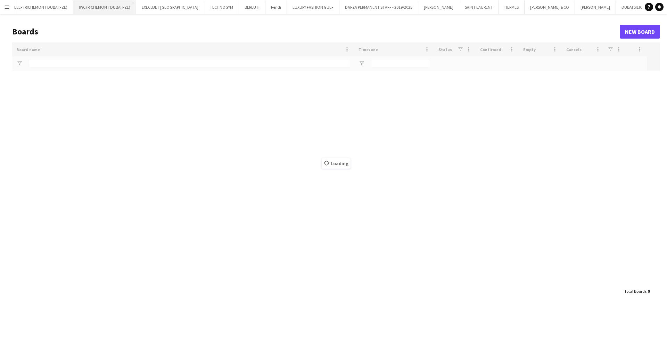
type input "*****"
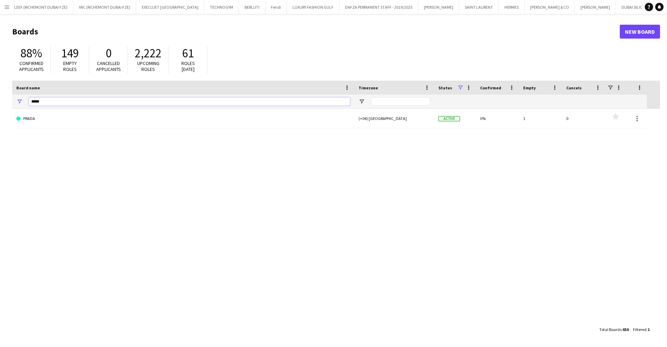
drag, startPoint x: 38, startPoint y: 101, endPoint x: 18, endPoint y: 99, distance: 20.0
click at [19, 99] on div "*****" at bounding box center [183, 102] width 342 height 14
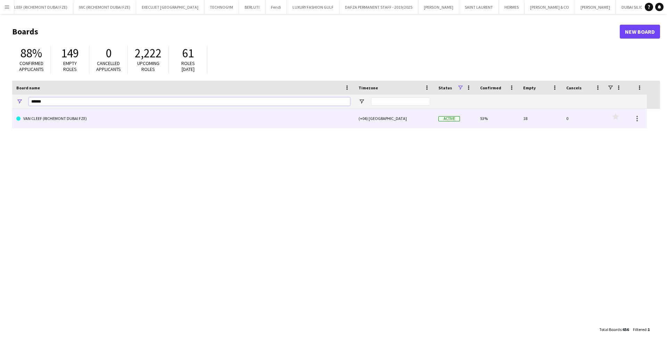
type input "******"
click at [84, 124] on link "VAN CLEEF (RICHEMONT DUBAI FZE)" at bounding box center [183, 118] width 334 height 19
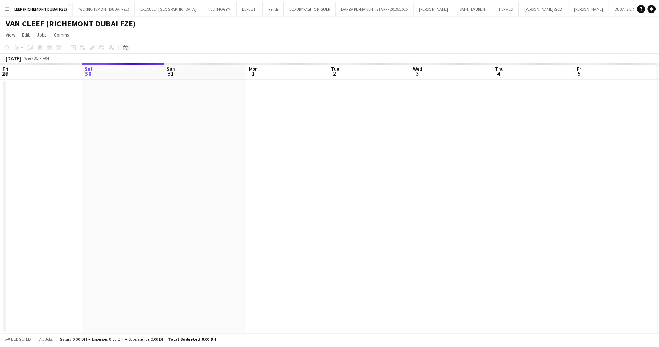
scroll to position [0, 82]
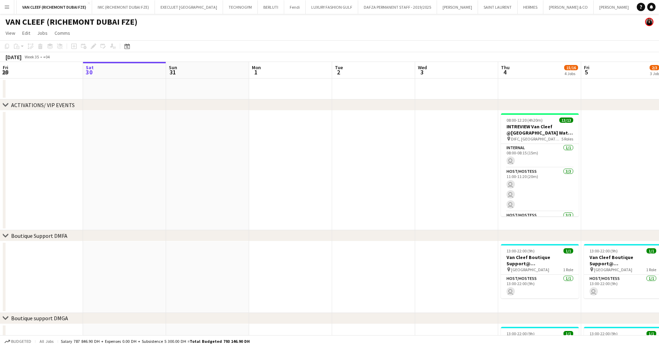
drag, startPoint x: 277, startPoint y: 222, endPoint x: 184, endPoint y: 228, distance: 93.7
click at [184, 228] on app-calendar-viewport "Wed 27 Thu 28 Fri 29 Sat 30 Sun 31 Mon 1 Tue 2 Wed 3 Thu 4 15/16 4 Jobs Fri 5 2…" at bounding box center [329, 302] width 659 height 480
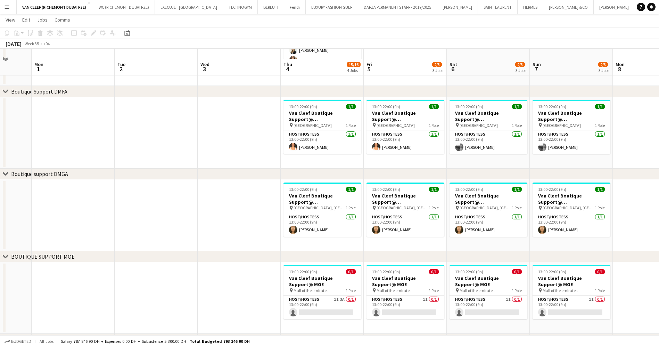
scroll to position [156, 0]
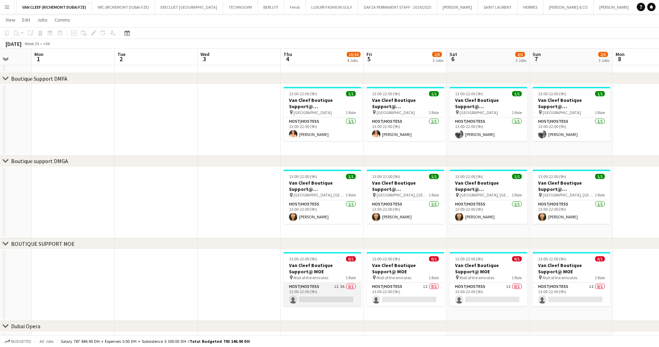
click at [334, 293] on app-card-role "Host/Hostess 1I 3A 0/1 13:00-22:00 (9h) single-neutral-actions" at bounding box center [323, 295] width 78 height 24
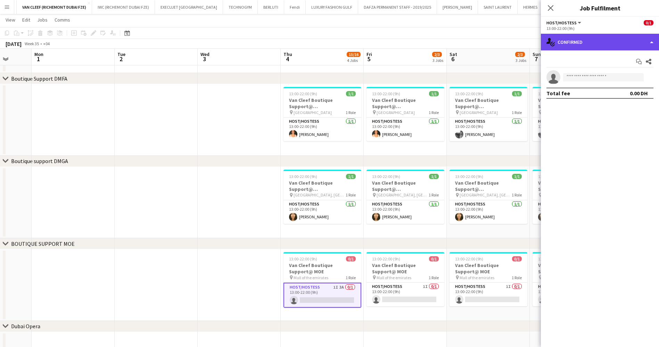
click at [598, 46] on div "single-neutral-actions-check-2 Confirmed" at bounding box center [600, 42] width 118 height 17
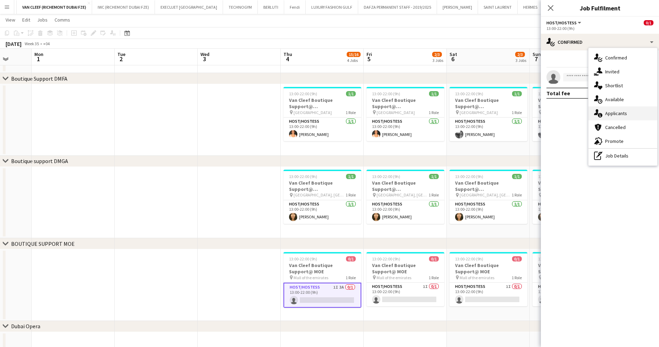
click at [622, 114] on div "single-neutral-actions-information Applicants" at bounding box center [623, 113] width 69 height 14
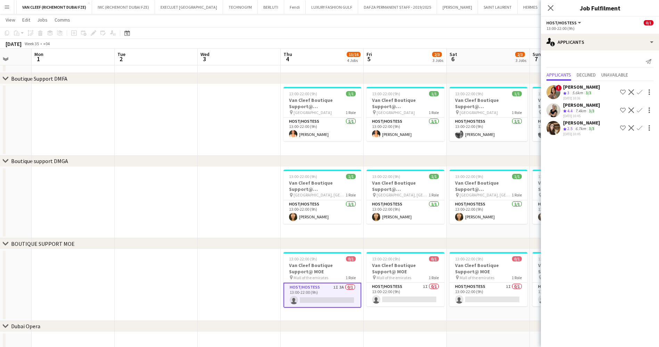
click at [583, 127] on div "6.7km" at bounding box center [581, 129] width 14 height 6
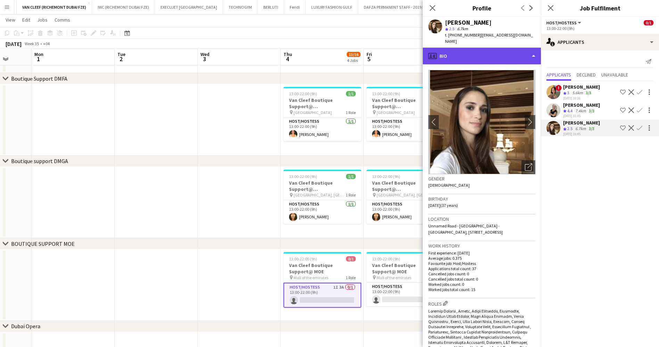
click at [477, 50] on div "profile Bio" at bounding box center [482, 56] width 118 height 17
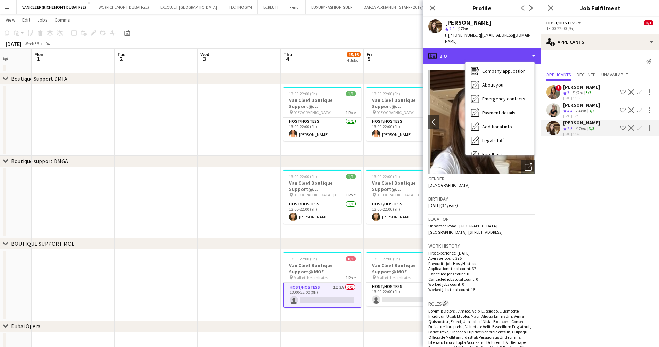
scroll to position [51, 0]
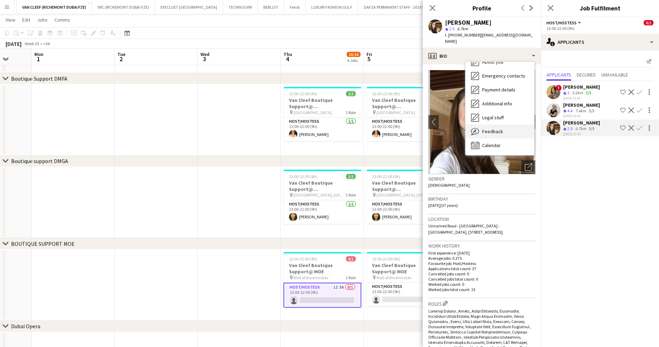
click at [498, 128] on span "Feedback" at bounding box center [492, 131] width 21 height 6
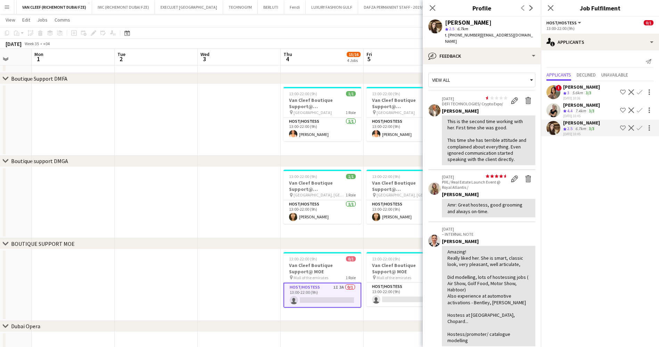
click at [583, 106] on div "[PERSON_NAME]" at bounding box center [581, 105] width 37 height 6
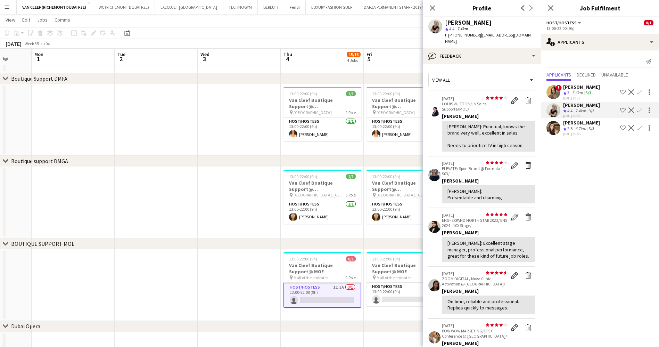
click at [623, 109] on app-icon "Shortlist crew" at bounding box center [623, 110] width 6 height 6
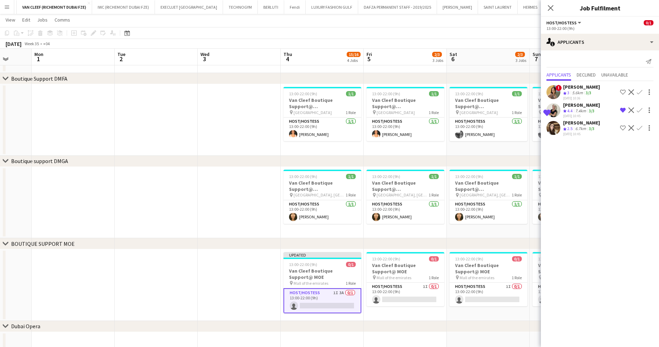
click at [481, 25] on app-page-menu "View Day view expanded Day view collapsed Month view Date picker Jump to [DATE]…" at bounding box center [329, 20] width 659 height 13
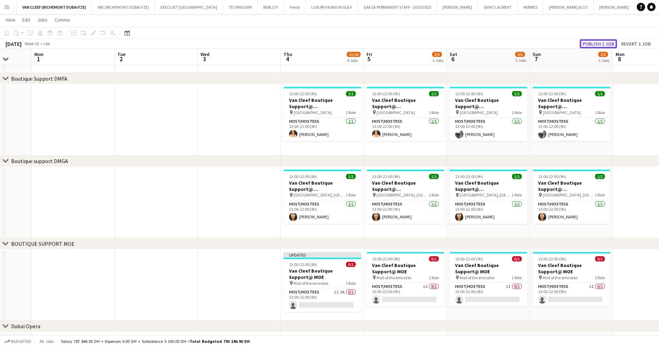
click at [592, 48] on button "Publish 1 job" at bounding box center [598, 43] width 37 height 9
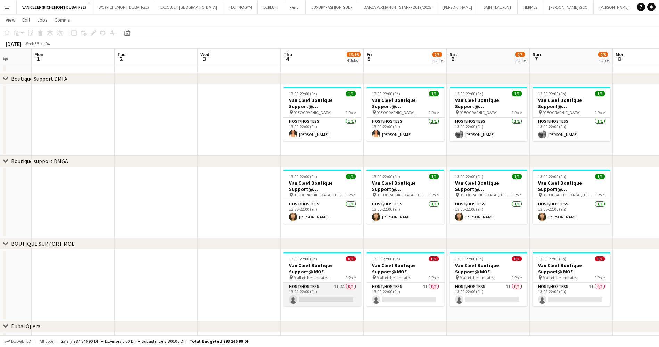
click at [314, 287] on app-card-role "Host/Hostess 1I 4A 0/1 13:00-22:00 (9h) single-neutral-actions" at bounding box center [323, 295] width 78 height 24
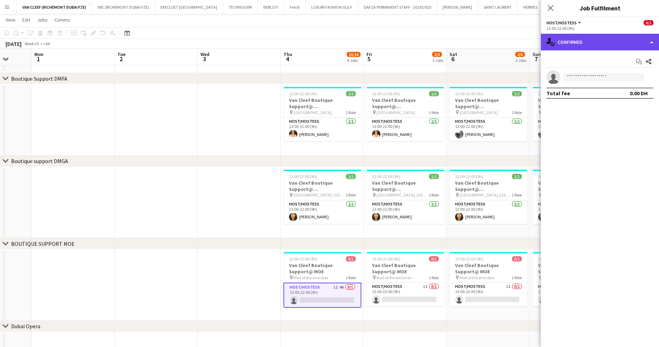
drag, startPoint x: 579, startPoint y: 37, endPoint x: 578, endPoint y: 42, distance: 4.5
click at [579, 37] on div "single-neutral-actions-check-2 Confirmed" at bounding box center [600, 42] width 118 height 17
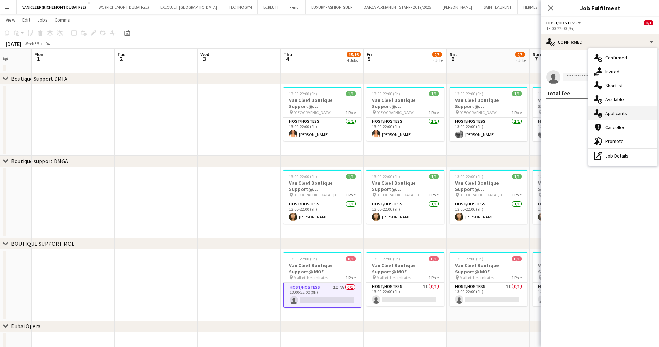
click at [629, 108] on div "single-neutral-actions-information Applicants" at bounding box center [623, 113] width 69 height 14
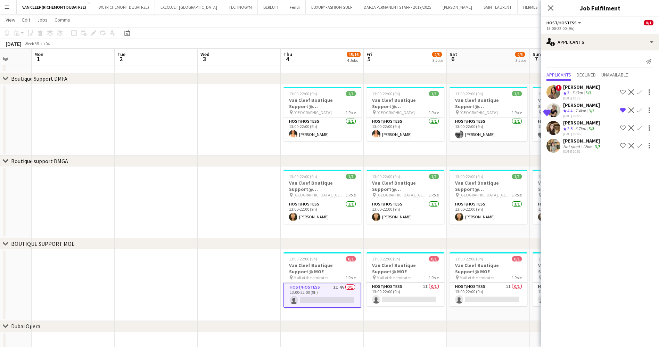
click at [586, 144] on div "12km" at bounding box center [587, 146] width 13 height 5
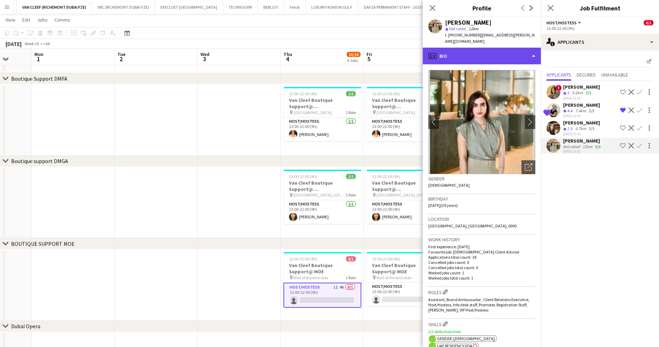
click at [487, 48] on div "profile Bio" at bounding box center [482, 56] width 118 height 17
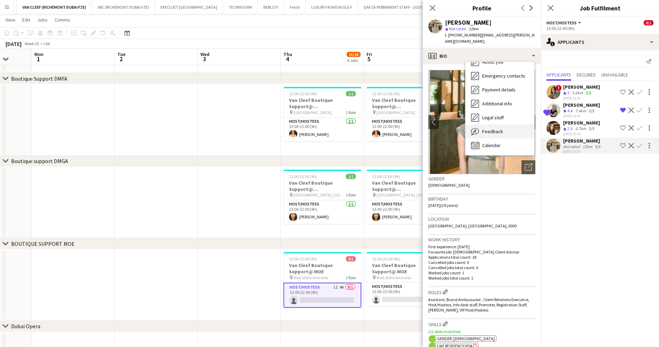
click at [508, 125] on div "Feedback Feedback" at bounding box center [500, 131] width 69 height 14
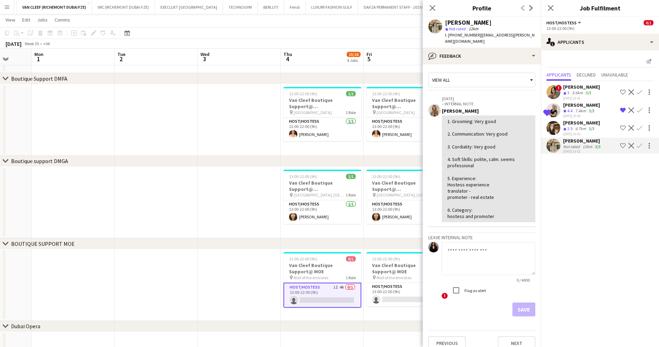
click at [482, 40] on div "[PERSON_NAME] star Not rated 12km t. [PHONE_NUMBER] | [EMAIL_ADDRESS][PERSON_NA…" at bounding box center [482, 32] width 118 height 31
click at [484, 48] on div "bubble-pencil Feedback" at bounding box center [482, 56] width 118 height 17
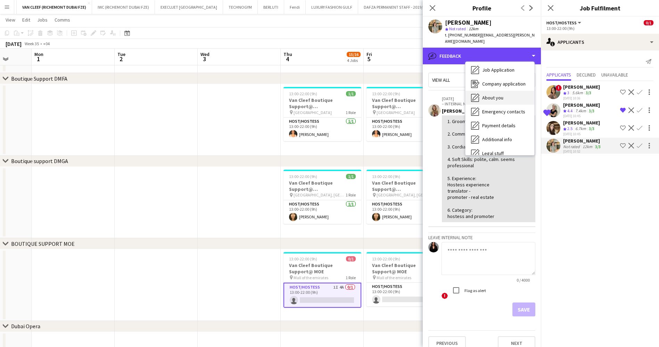
scroll to position [0, 0]
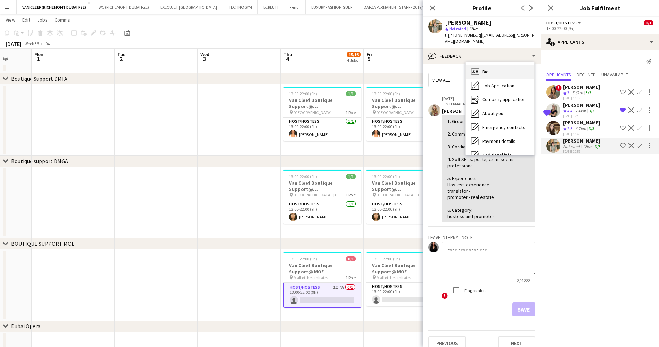
click at [505, 67] on div "Bio Bio" at bounding box center [500, 72] width 69 height 14
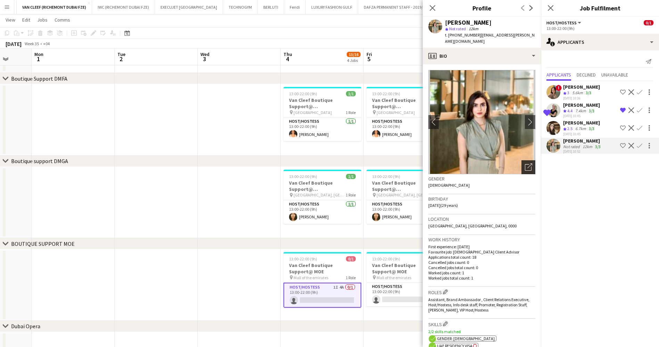
click at [525, 163] on icon "Open photos pop-in" at bounding box center [528, 166] width 7 height 7
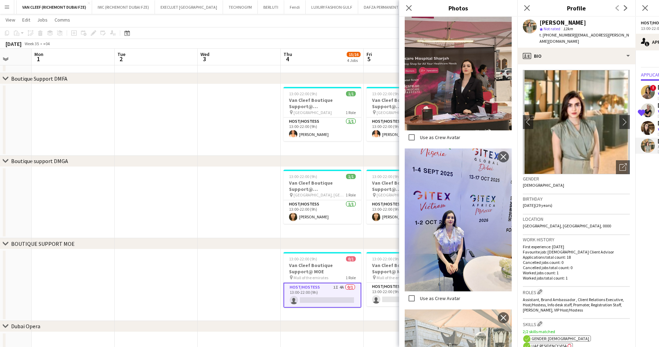
scroll to position [2190, 0]
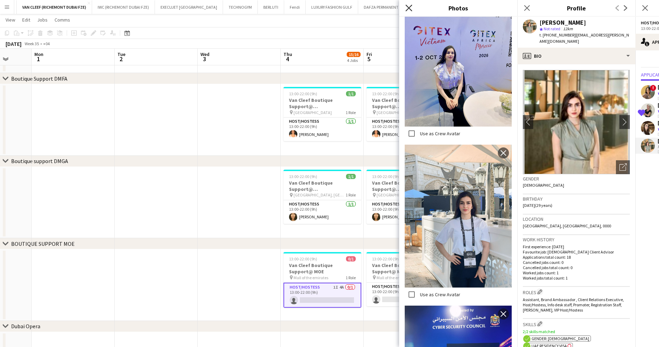
click at [411, 7] on icon "Close pop-in" at bounding box center [409, 8] width 7 height 7
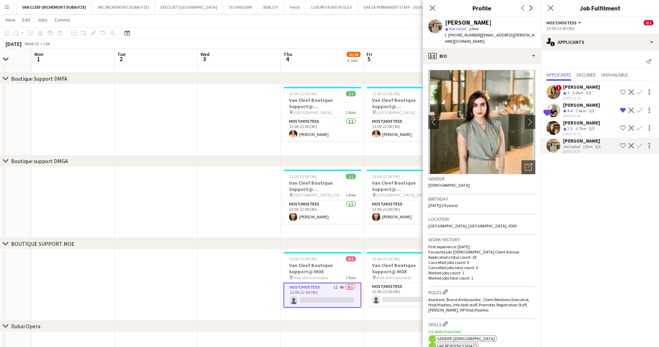
click at [567, 138] on div "[PERSON_NAME]" at bounding box center [582, 141] width 39 height 6
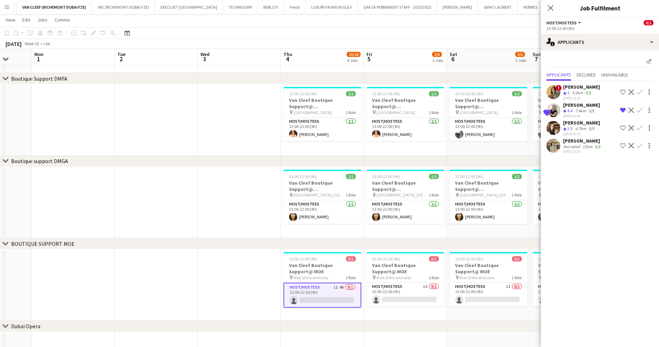
click at [565, 140] on div "[PERSON_NAME]" at bounding box center [582, 141] width 39 height 6
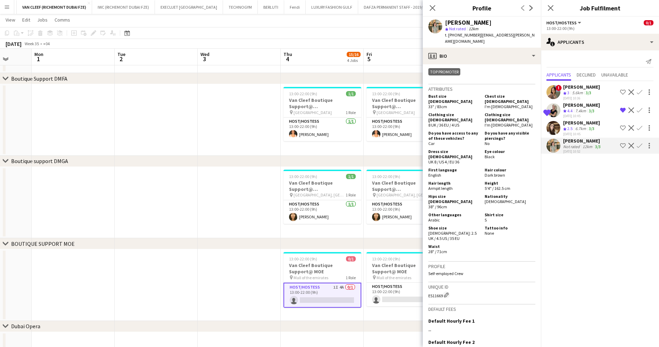
scroll to position [375, 0]
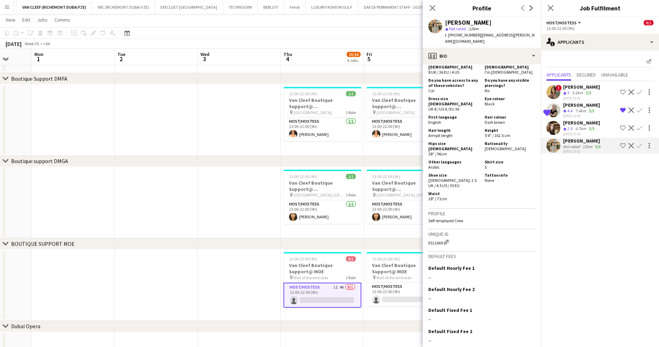
click at [581, 122] on div "[PERSON_NAME]" at bounding box center [581, 123] width 37 height 6
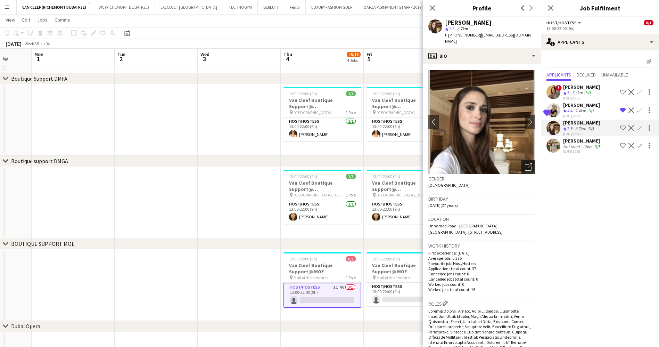
click at [522, 165] on div "Open photos pop-in" at bounding box center [529, 167] width 14 height 14
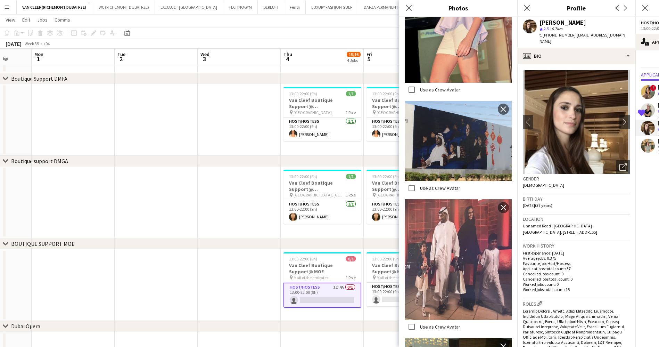
scroll to position [1693, 0]
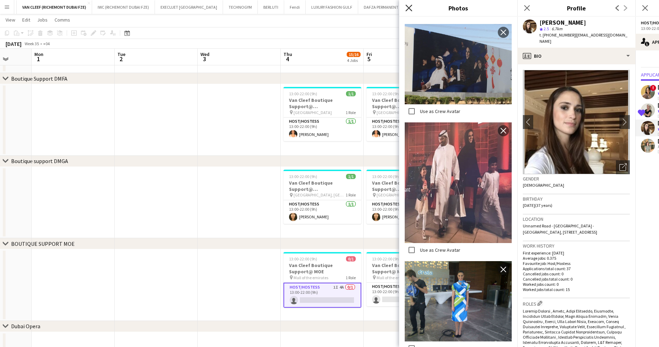
click at [410, 7] on icon at bounding box center [409, 8] width 7 height 7
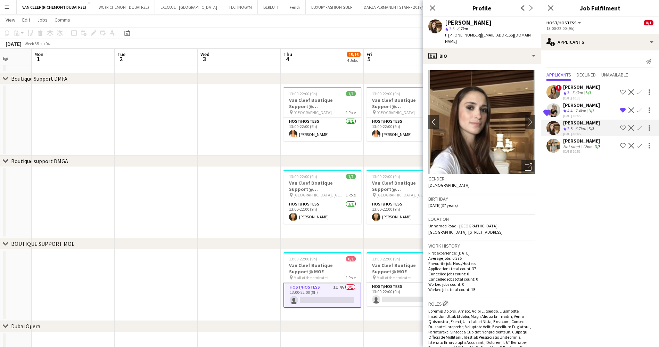
click at [339, 33] on app-toolbar "Copy Paste Paste Ctrl+V Paste with crew Ctrl+Shift+V Paste linked Job [GEOGRAPH…" at bounding box center [329, 33] width 659 height 12
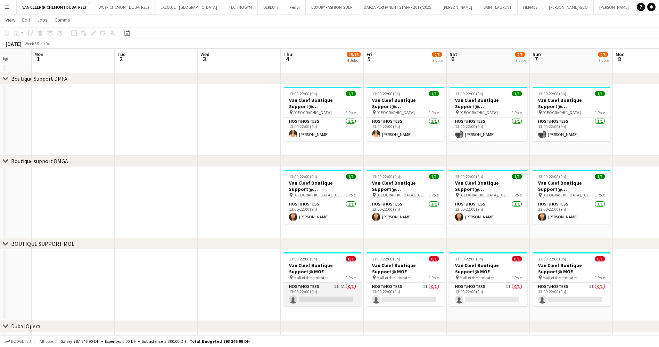
click at [328, 288] on app-card-role "Host/Hostess 1I 4A 0/1 13:00-22:00 (9h) single-neutral-actions" at bounding box center [323, 295] width 78 height 24
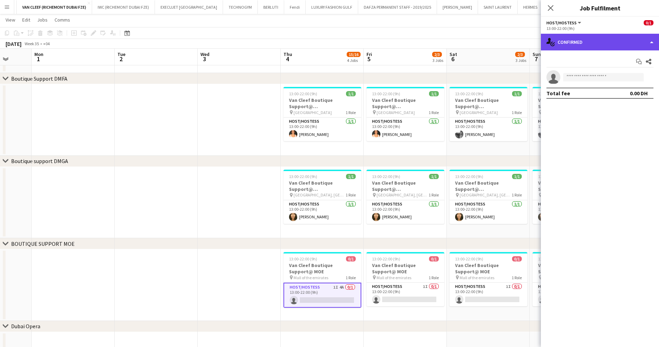
click at [570, 42] on div "single-neutral-actions-check-2 Confirmed" at bounding box center [600, 42] width 118 height 17
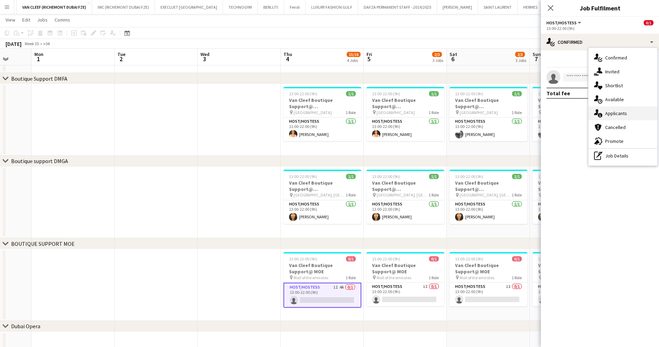
click at [621, 116] on div "single-neutral-actions-information Applicants" at bounding box center [623, 113] width 69 height 14
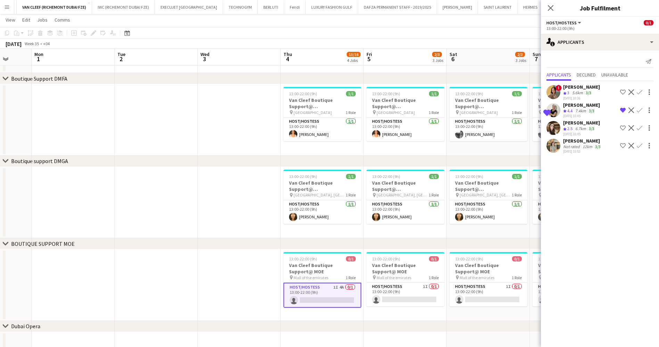
click at [587, 102] on div "[PERSON_NAME]" at bounding box center [581, 105] width 37 height 6
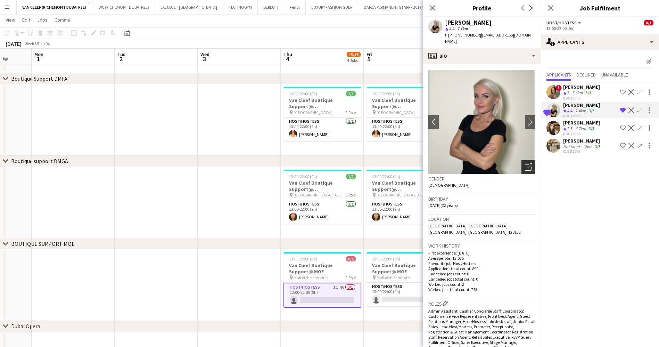
click at [528, 163] on icon at bounding box center [530, 165] width 5 height 5
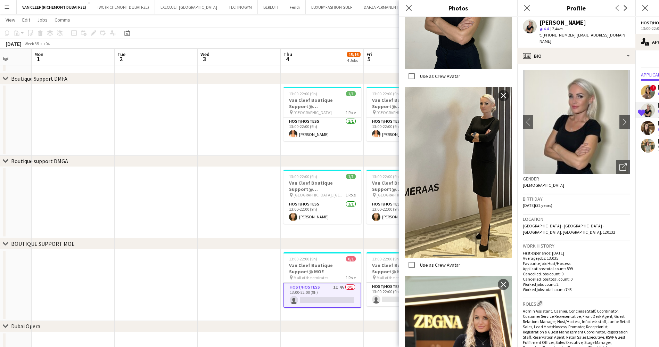
scroll to position [930, 0]
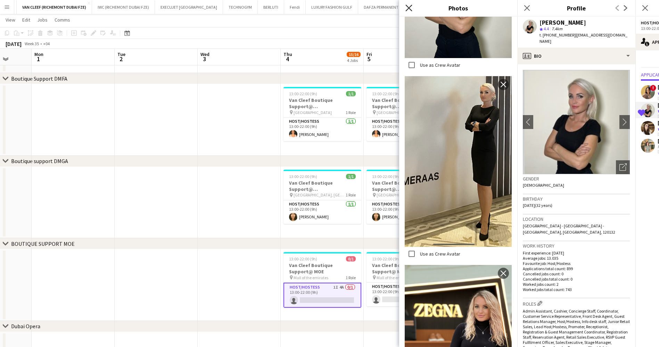
click at [406, 7] on icon "Close pop-in" at bounding box center [409, 8] width 7 height 7
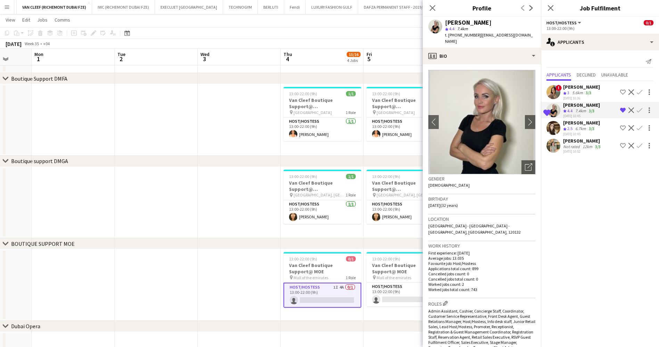
click at [578, 93] on div "5.6km" at bounding box center [578, 93] width 14 height 6
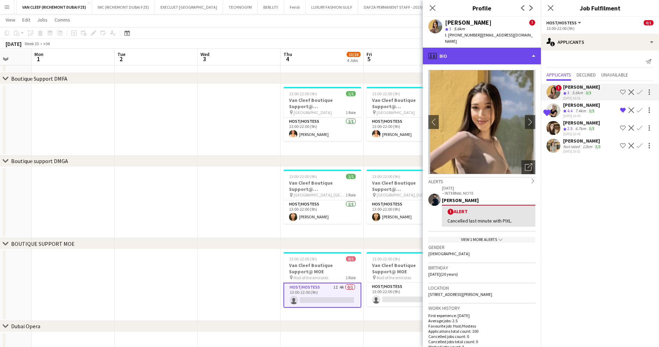
click at [479, 49] on div "profile Bio" at bounding box center [482, 56] width 118 height 17
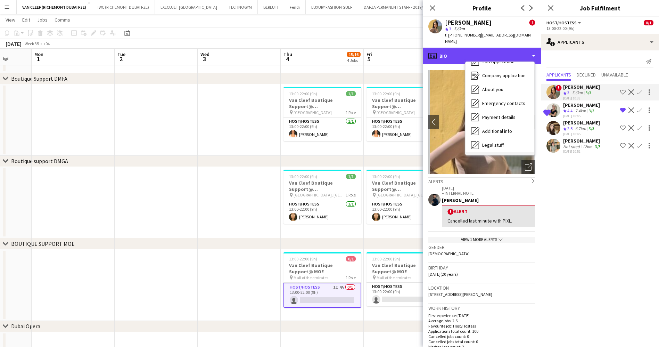
scroll to position [51, 0]
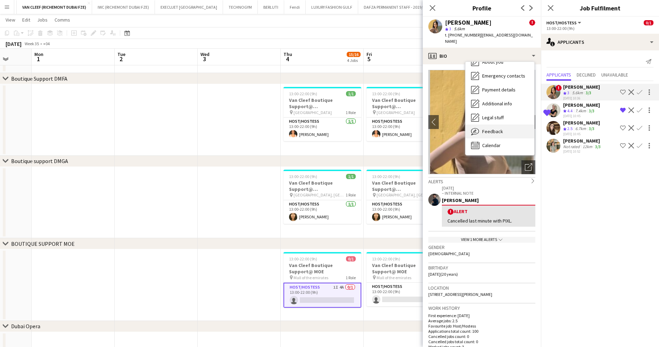
click at [498, 128] on span "Feedback" at bounding box center [492, 131] width 21 height 6
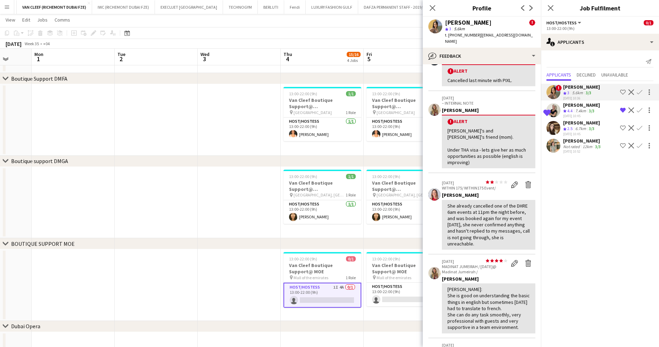
scroll to position [52, 0]
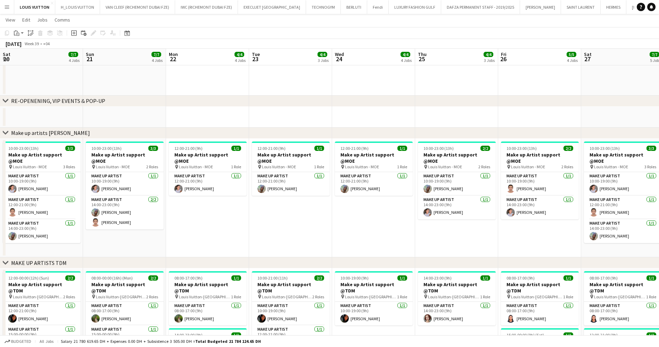
scroll to position [0, 271]
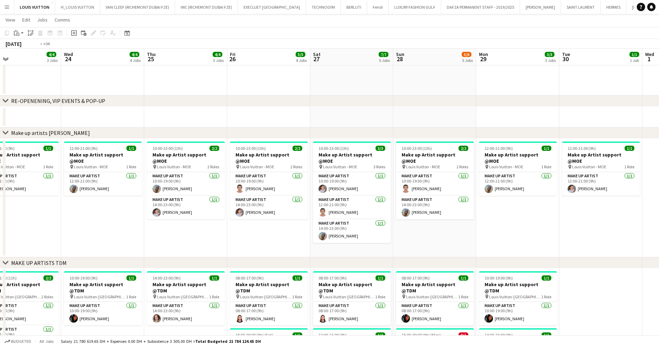
drag, startPoint x: 232, startPoint y: 214, endPoint x: 198, endPoint y: 211, distance: 34.2
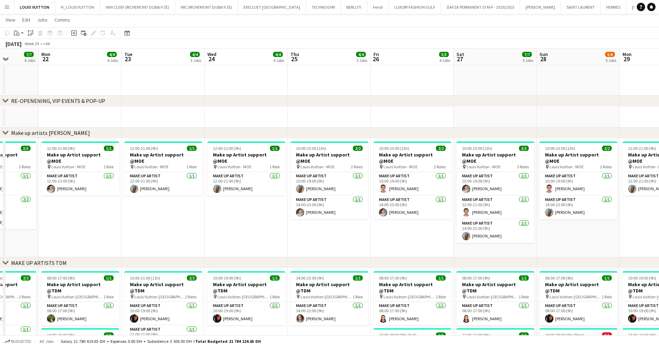
drag, startPoint x: 276, startPoint y: 201, endPoint x: 292, endPoint y: 199, distance: 16.0
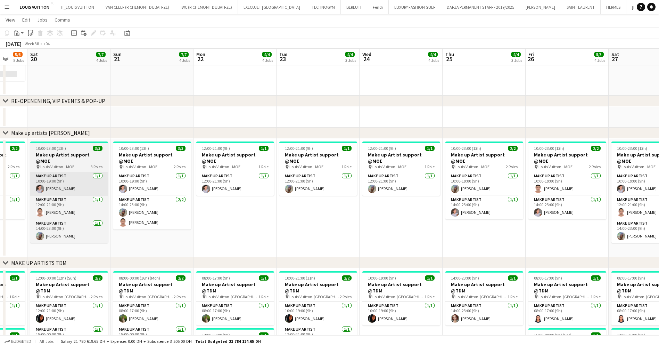
drag, startPoint x: 287, startPoint y: 182, endPoint x: 221, endPoint y: 176, distance: 66.3
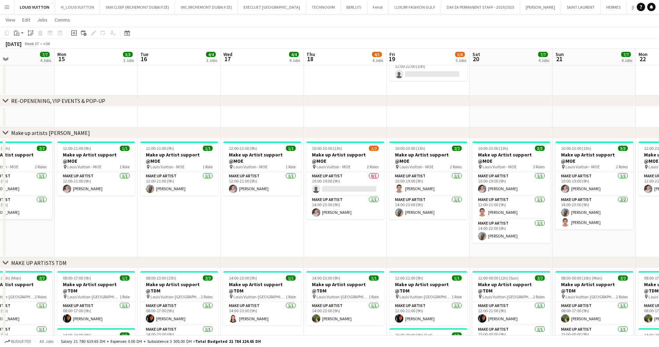
drag, startPoint x: 227, startPoint y: 158, endPoint x: 167, endPoint y: 167, distance: 60.4
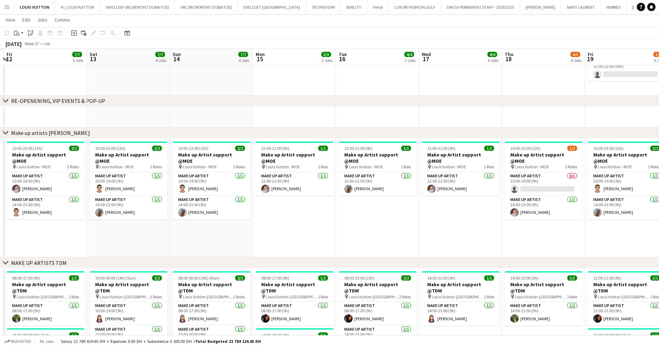
drag, startPoint x: 218, startPoint y: 168, endPoint x: 319, endPoint y: 167, distance: 101.5
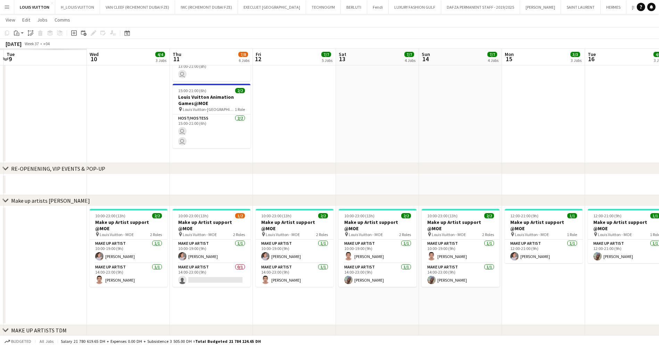
scroll to position [0, 217]
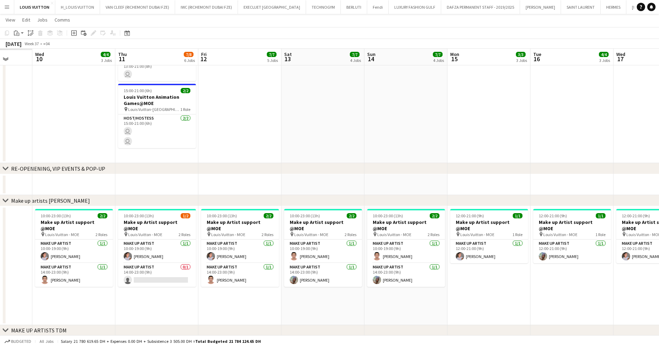
drag, startPoint x: 255, startPoint y: 161, endPoint x: 370, endPoint y: 159, distance: 115.4
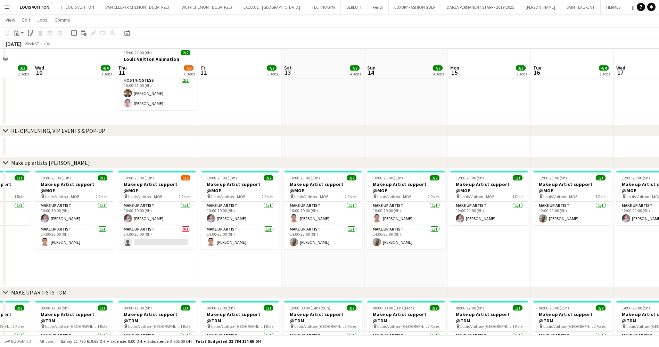
scroll to position [106, 0]
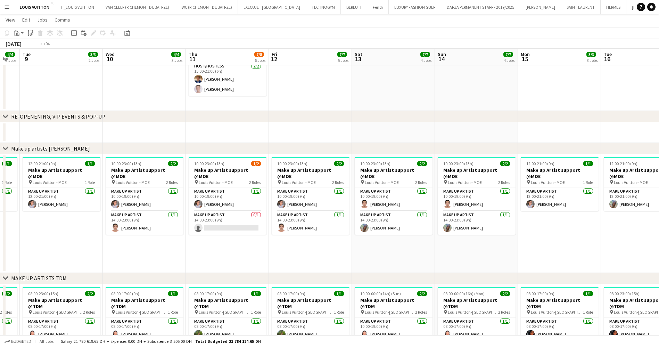
drag, startPoint x: 176, startPoint y: 181, endPoint x: 332, endPoint y: 182, distance: 156.1
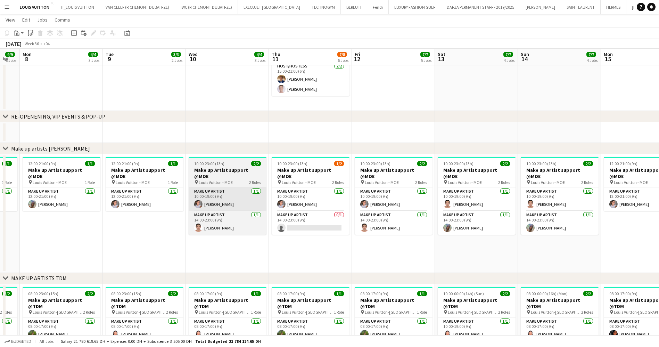
scroll to position [0, 144]
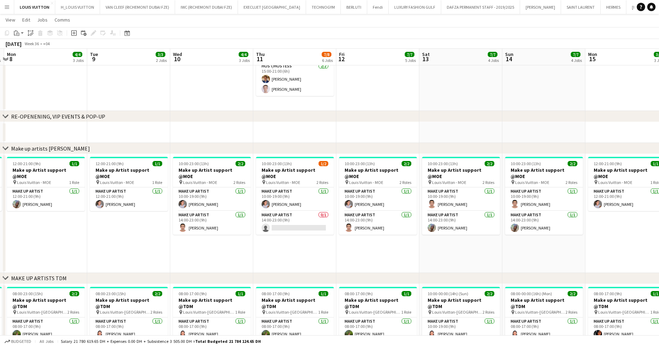
drag, startPoint x: 270, startPoint y: 187, endPoint x: 326, endPoint y: 189, distance: 56.0
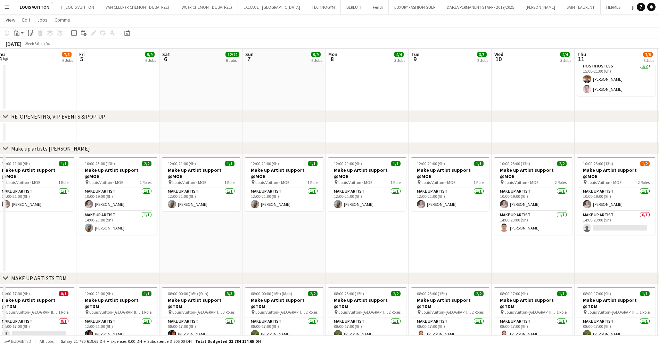
drag, startPoint x: 192, startPoint y: 183, endPoint x: 285, endPoint y: 190, distance: 93.0
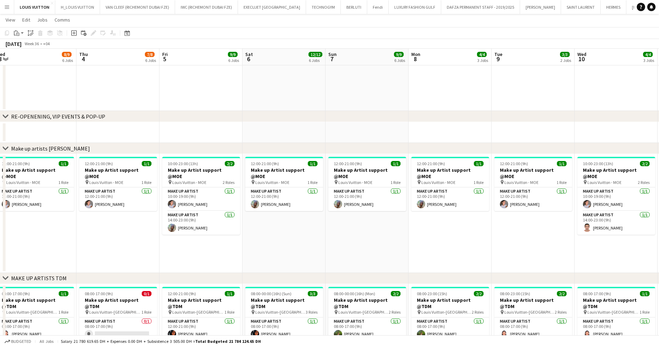
drag, startPoint x: 163, startPoint y: 192, endPoint x: 271, endPoint y: 194, distance: 108.1
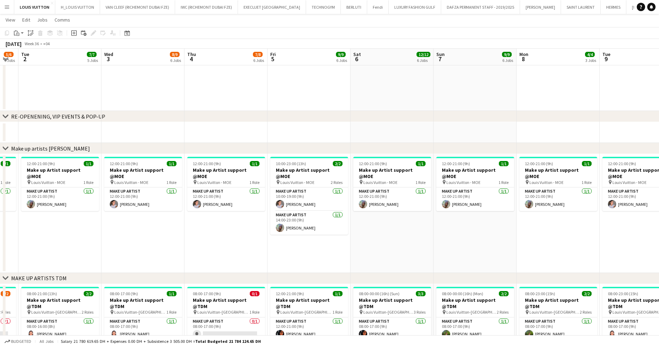
drag, startPoint x: 297, startPoint y: 184, endPoint x: 270, endPoint y: 187, distance: 26.6
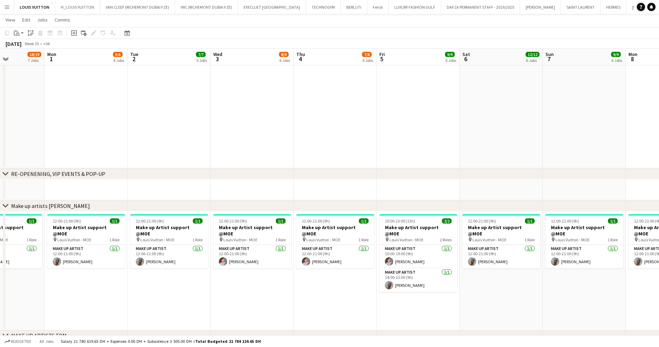
drag, startPoint x: 299, startPoint y: 191, endPoint x: 316, endPoint y: 188, distance: 17.9
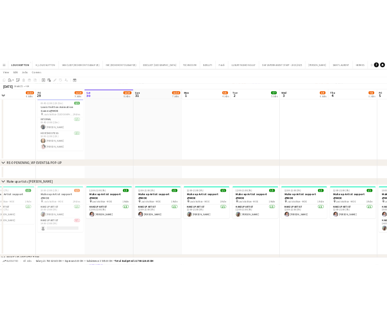
scroll to position [0, 222]
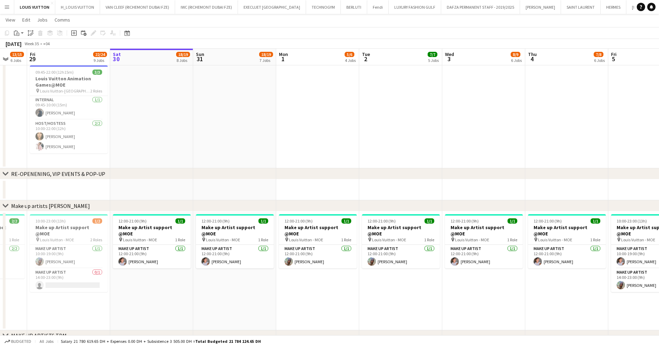
drag, startPoint x: 147, startPoint y: 241, endPoint x: 236, endPoint y: 250, distance: 88.7
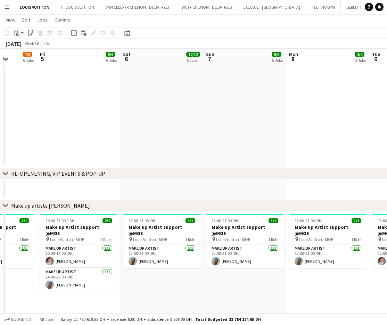
scroll to position [0, 299]
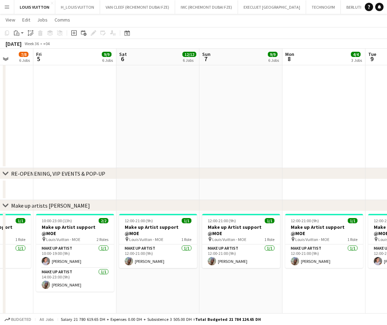
drag, startPoint x: 324, startPoint y: 281, endPoint x: 246, endPoint y: 287, distance: 78.4
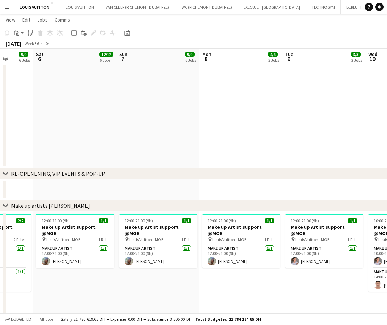
scroll to position [0, 250]
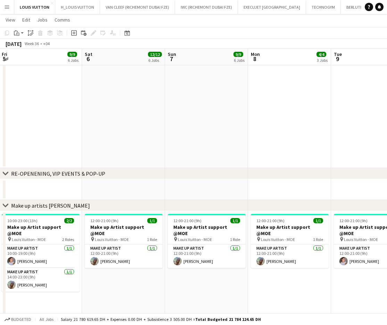
drag, startPoint x: 293, startPoint y: 282, endPoint x: 275, endPoint y: 282, distance: 18.8
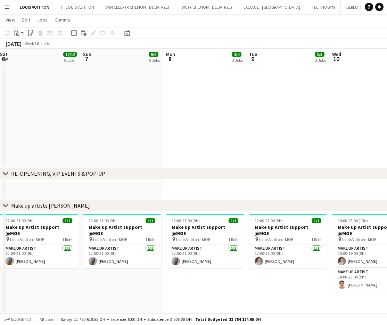
drag, startPoint x: 310, startPoint y: 293, endPoint x: 256, endPoint y: 294, distance: 53.2
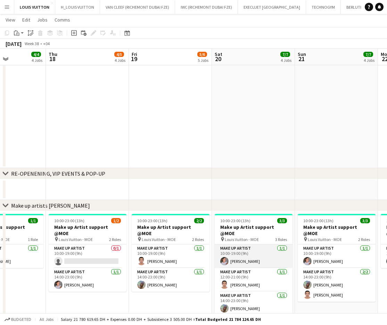
scroll to position [0, 287]
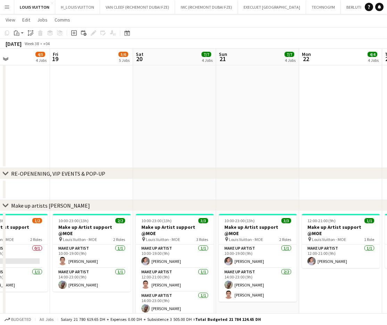
drag, startPoint x: 341, startPoint y: 296, endPoint x: 224, endPoint y: 303, distance: 116.6
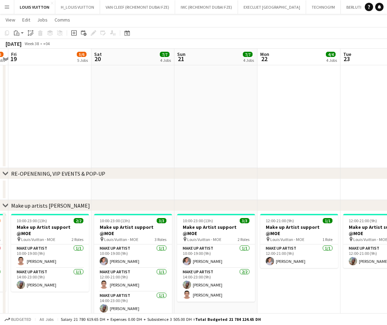
scroll to position [0, 288]
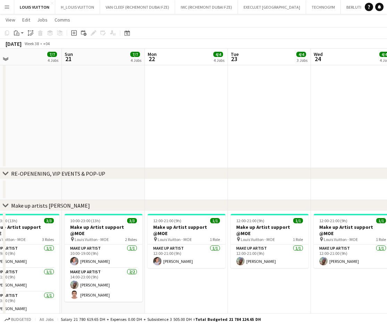
scroll to position [0, 290]
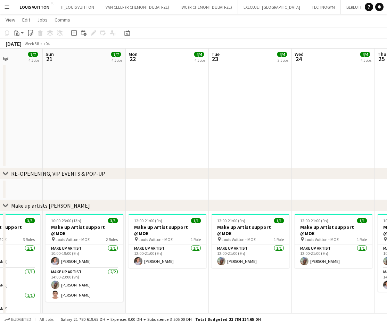
drag, startPoint x: 341, startPoint y: 283, endPoint x: 256, endPoint y: 287, distance: 84.9
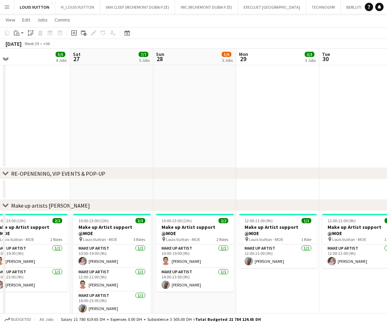
scroll to position [0, 285]
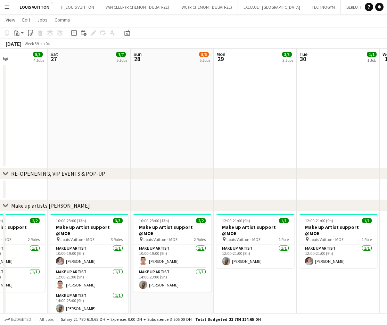
drag, startPoint x: 337, startPoint y: 275, endPoint x: 253, endPoint y: 278, distance: 83.8
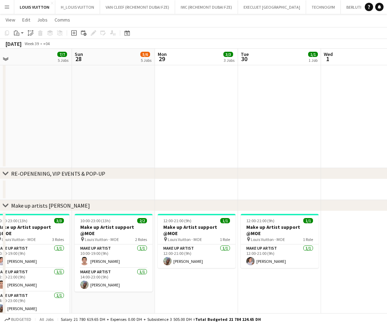
drag, startPoint x: 303, startPoint y: 283, endPoint x: 306, endPoint y: 267, distance: 16.0
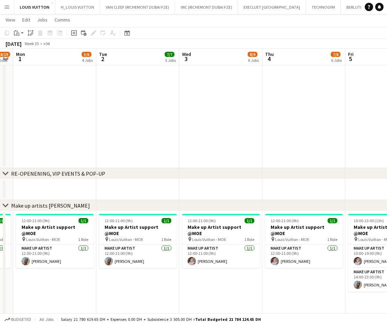
scroll to position [0, 237]
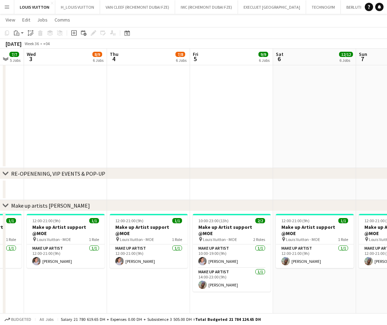
drag, startPoint x: 305, startPoint y: 260, endPoint x: 286, endPoint y: 310, distance: 53.0
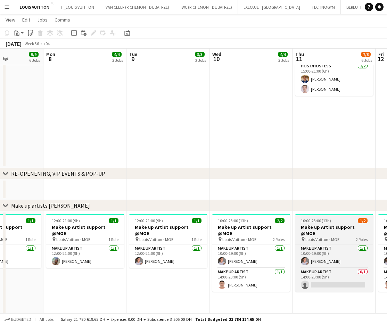
scroll to position [0, 222]
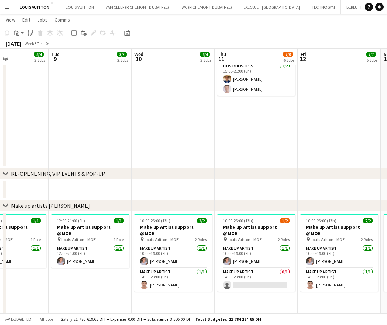
drag, startPoint x: 311, startPoint y: 295, endPoint x: 289, endPoint y: 290, distance: 22.4
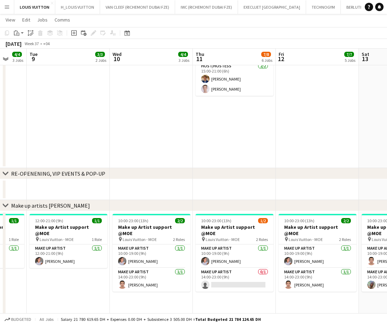
scroll to position [0, 246]
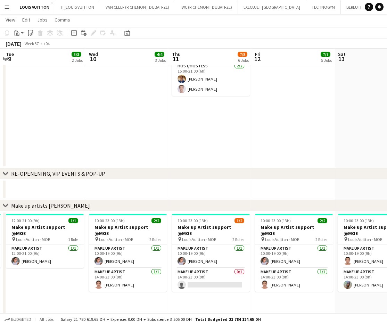
drag, startPoint x: 326, startPoint y: 297, endPoint x: 302, endPoint y: 297, distance: 23.6
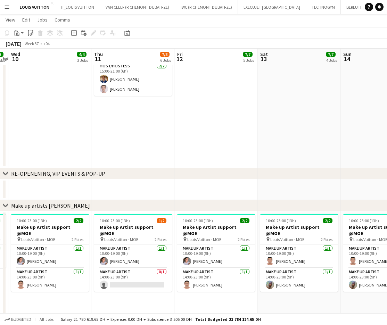
drag, startPoint x: 325, startPoint y: 299, endPoint x: 240, endPoint y: 304, distance: 85.3
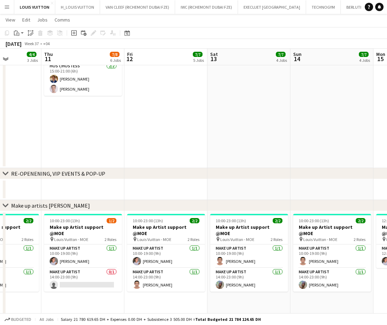
scroll to position [0, 291]
drag, startPoint x: 341, startPoint y: 301, endPoint x: 302, endPoint y: 303, distance: 39.0
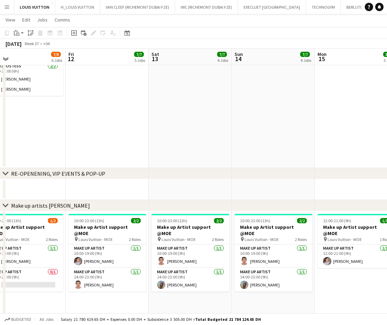
drag, startPoint x: 320, startPoint y: 288, endPoint x: 296, endPoint y: 294, distance: 25.0
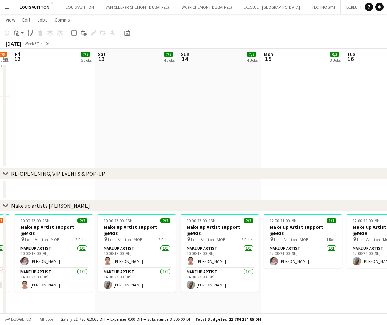
scroll to position [0, 241]
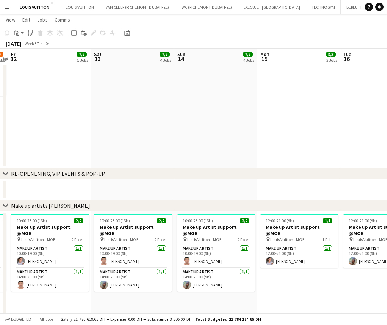
drag, startPoint x: 349, startPoint y: 294, endPoint x: 292, endPoint y: 294, distance: 57.0
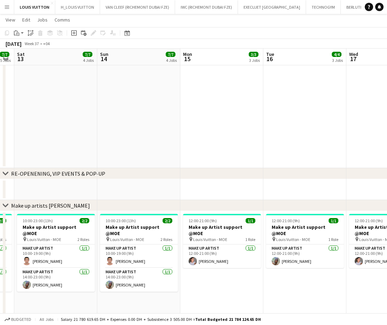
drag, startPoint x: 319, startPoint y: 297, endPoint x: 246, endPoint y: 287, distance: 74.1
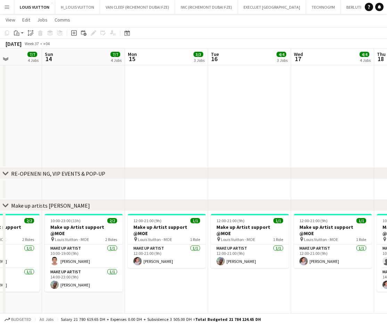
drag, startPoint x: 352, startPoint y: 290, endPoint x: 286, endPoint y: 290, distance: 66.4
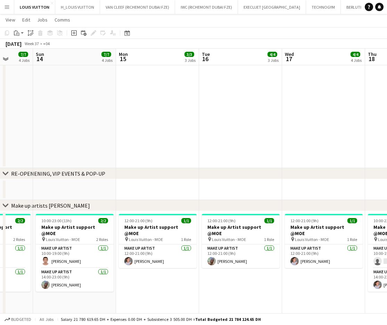
drag, startPoint x: 315, startPoint y: 291, endPoint x: 259, endPoint y: 294, distance: 56.4
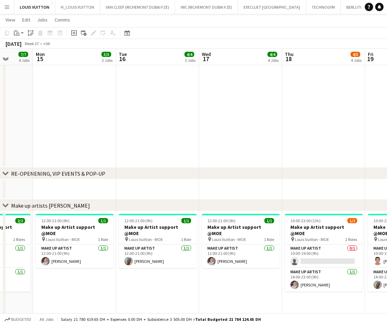
scroll to position [0, 300]
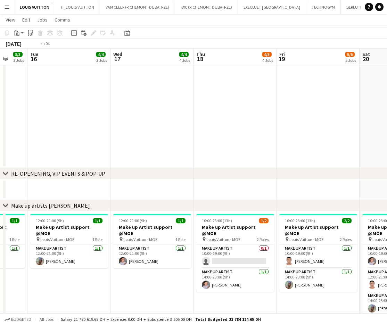
drag, startPoint x: 342, startPoint y: 297, endPoint x: 254, endPoint y: 301, distance: 87.7
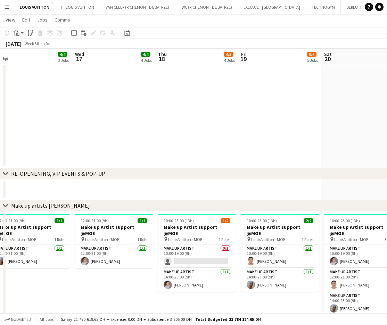
scroll to position [0, 252]
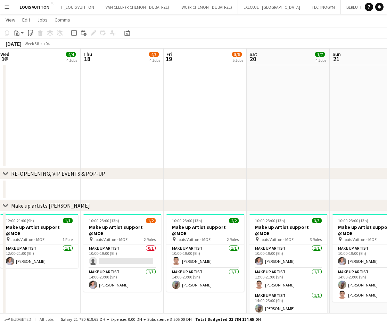
drag, startPoint x: 296, startPoint y: 299, endPoint x: 195, endPoint y: 300, distance: 101.1
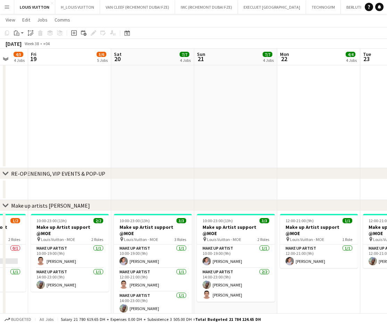
scroll to position [0, 278]
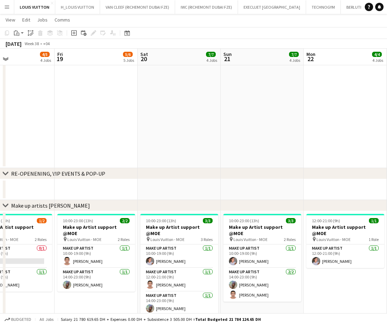
drag, startPoint x: 353, startPoint y: 310, endPoint x: 244, endPoint y: 305, distance: 109.2
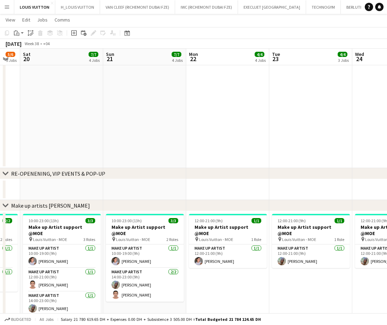
scroll to position [0, 229]
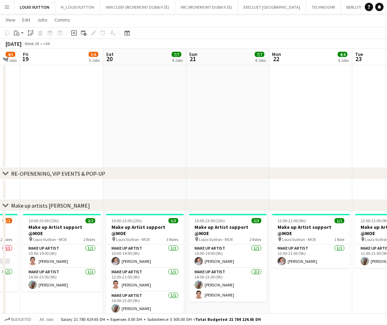
drag, startPoint x: 303, startPoint y: 276, endPoint x: 290, endPoint y: 276, distance: 12.5
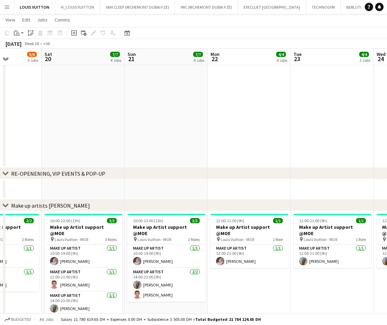
drag, startPoint x: 296, startPoint y: 290, endPoint x: 288, endPoint y: 289, distance: 8.0
drag, startPoint x: 286, startPoint y: 279, endPoint x: 275, endPoint y: 277, distance: 11.3
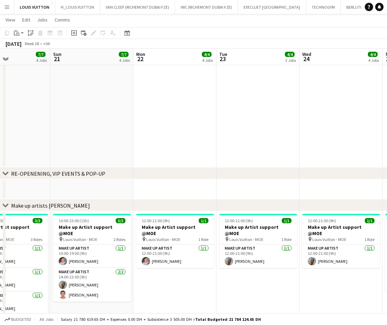
drag, startPoint x: 327, startPoint y: 280, endPoint x: 262, endPoint y: 281, distance: 64.7
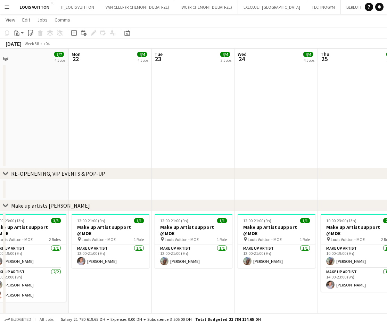
scroll to position [0, 243]
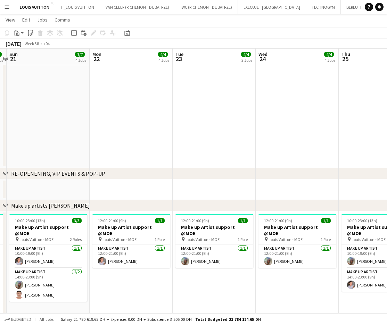
drag, startPoint x: 269, startPoint y: 281, endPoint x: 243, endPoint y: 280, distance: 26.1
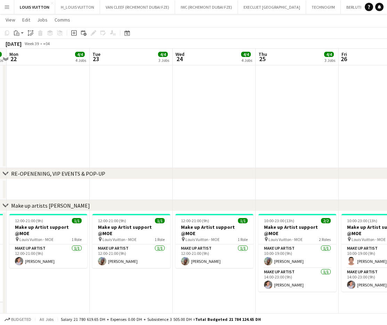
scroll to position [0, 285]
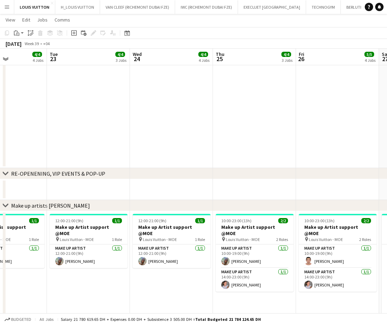
drag, startPoint x: 306, startPoint y: 301, endPoint x: 263, endPoint y: 298, distance: 43.2
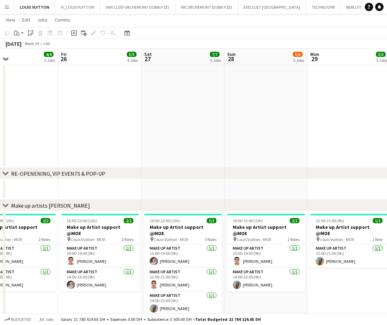
scroll to position [0, 288]
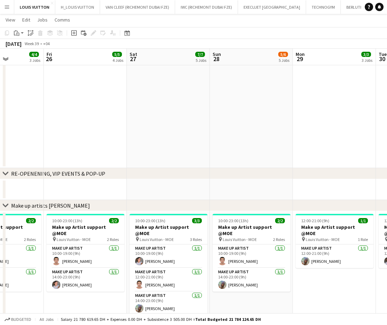
drag, startPoint x: 337, startPoint y: 286, endPoint x: 239, endPoint y: 283, distance: 97.7
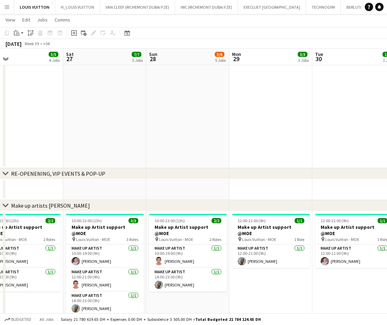
scroll to position [0, 239]
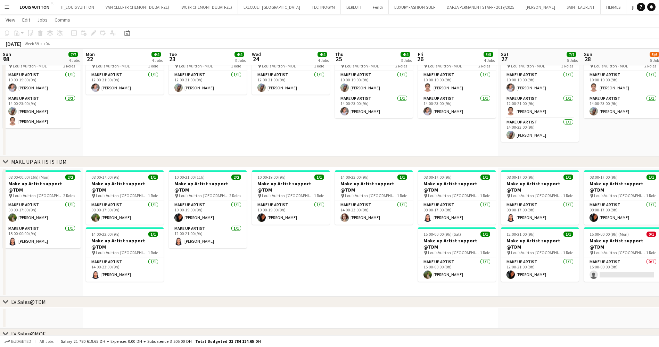
scroll to position [0, 247]
